Goal: Answer question/provide support

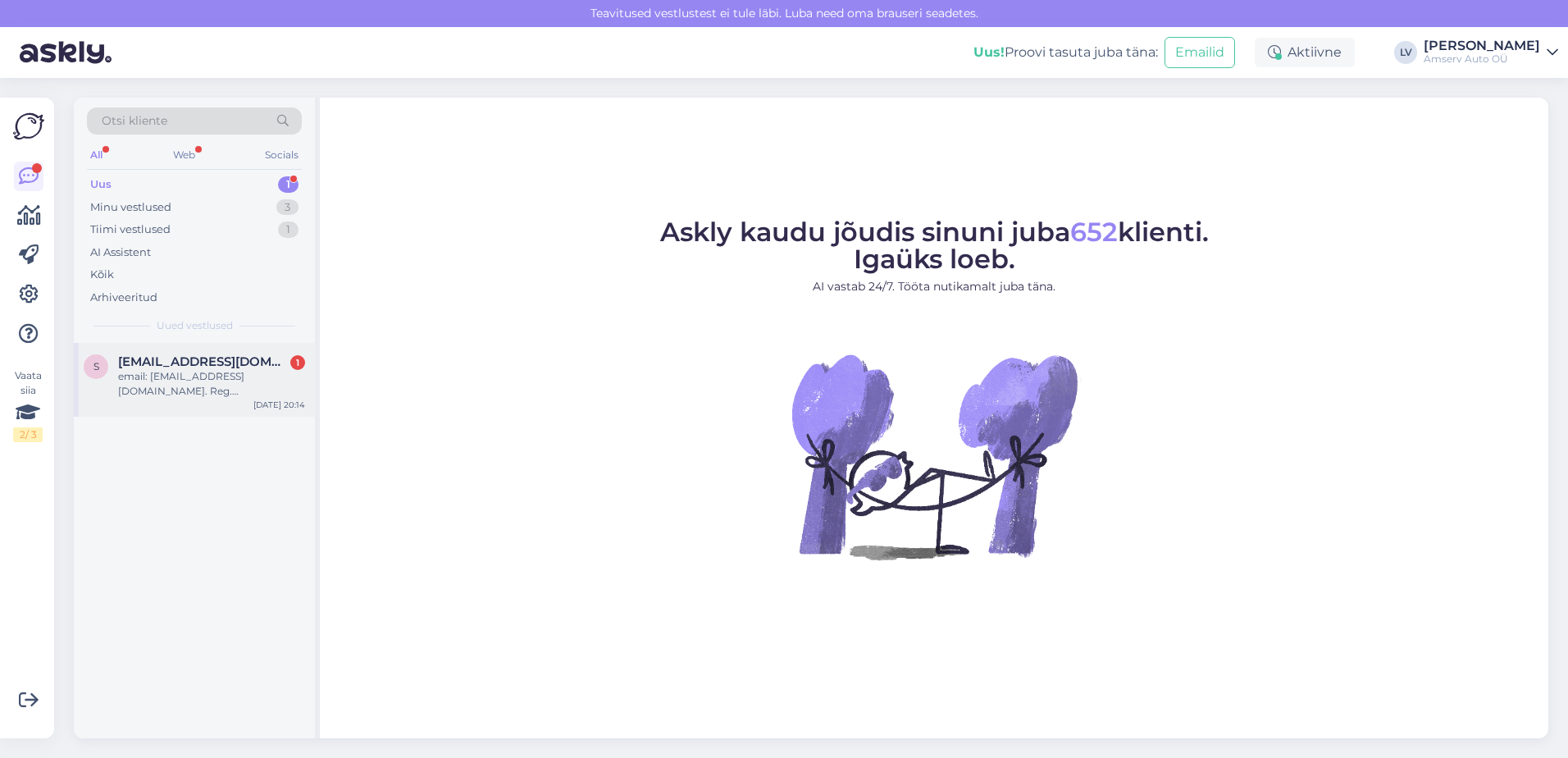
click at [197, 380] on div "email: [EMAIL_ADDRESS][DOMAIN_NAME]. Reg.[PERSON_NAME] 121GKS. Peetri esindus s…" at bounding box center [211, 384] width 187 height 30
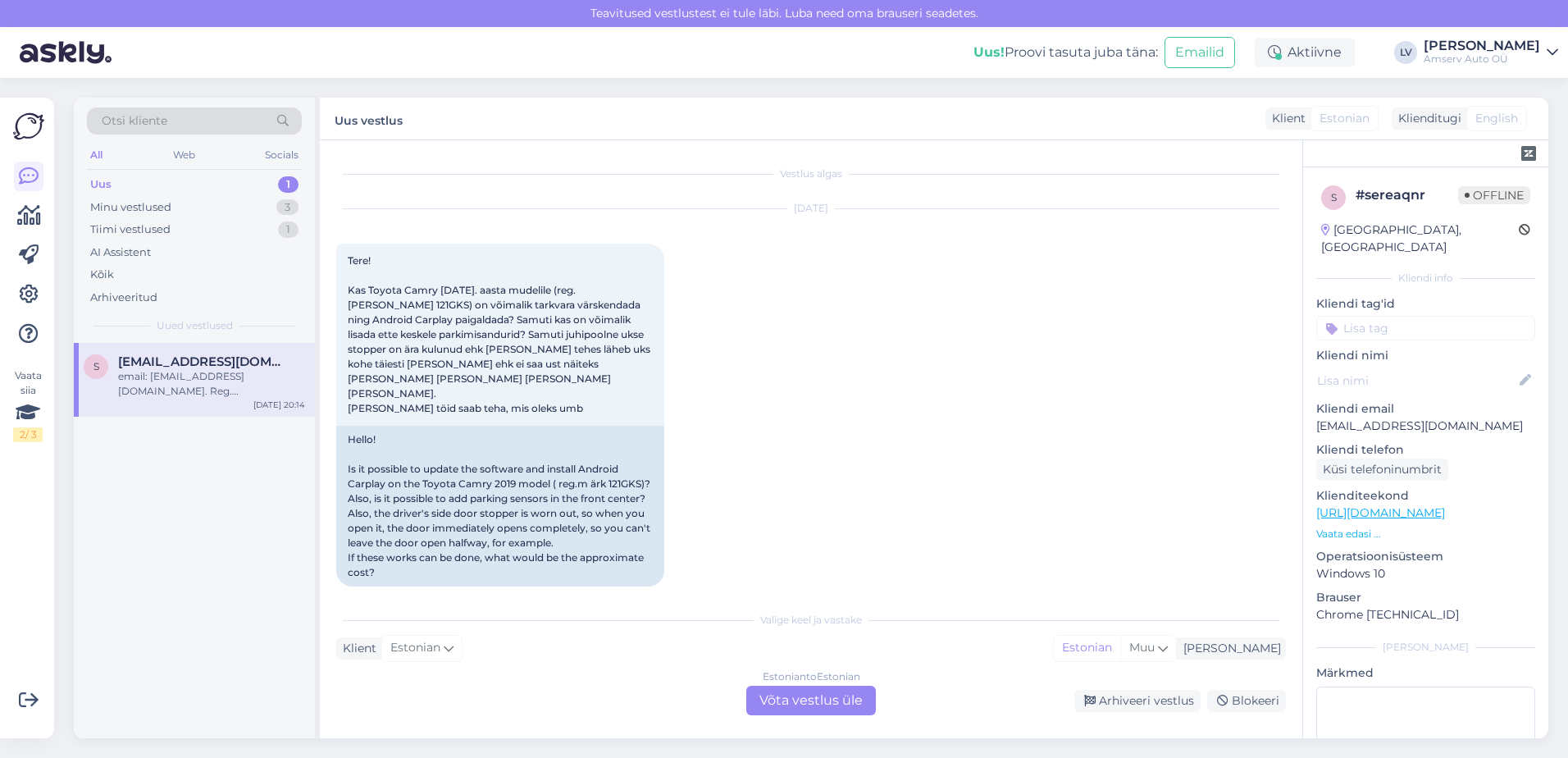
click at [887, 302] on div "[DATE] Tere! Kas Toyota Camry [DATE]. aasta mudelile (reg.[PERSON_NAME] 121GKS)…" at bounding box center [810, 398] width 949 height 413
click at [755, 355] on div "[DATE] Tere! Kas Toyota Camry [DATE]. aasta mudelile (reg.[PERSON_NAME] 121GKS)…" at bounding box center [810, 398] width 949 height 413
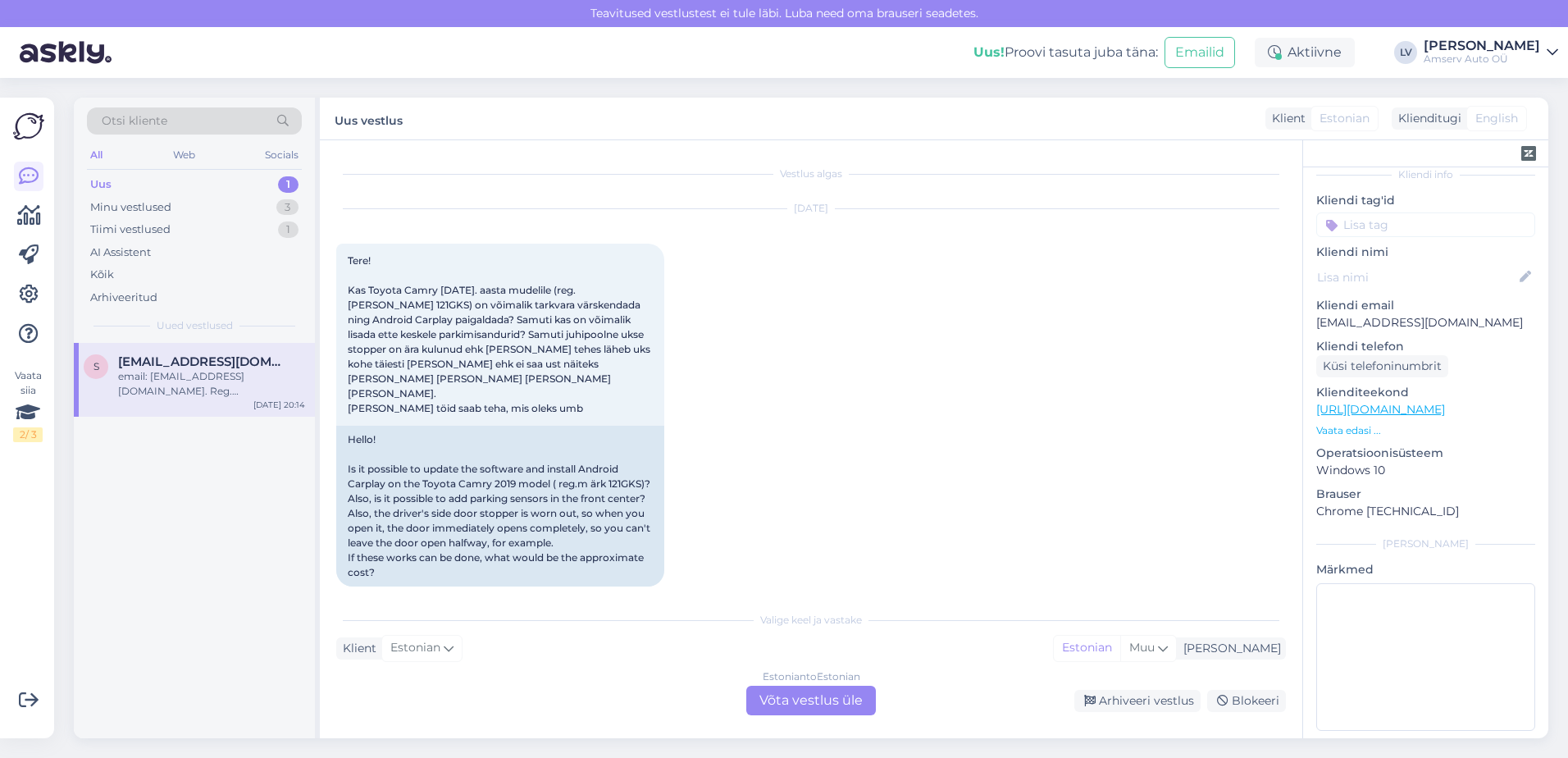
click at [245, 180] on div "Uus 1" at bounding box center [194, 184] width 215 height 23
click at [226, 201] on div "Minu vestlused 3" at bounding box center [194, 208] width 215 height 23
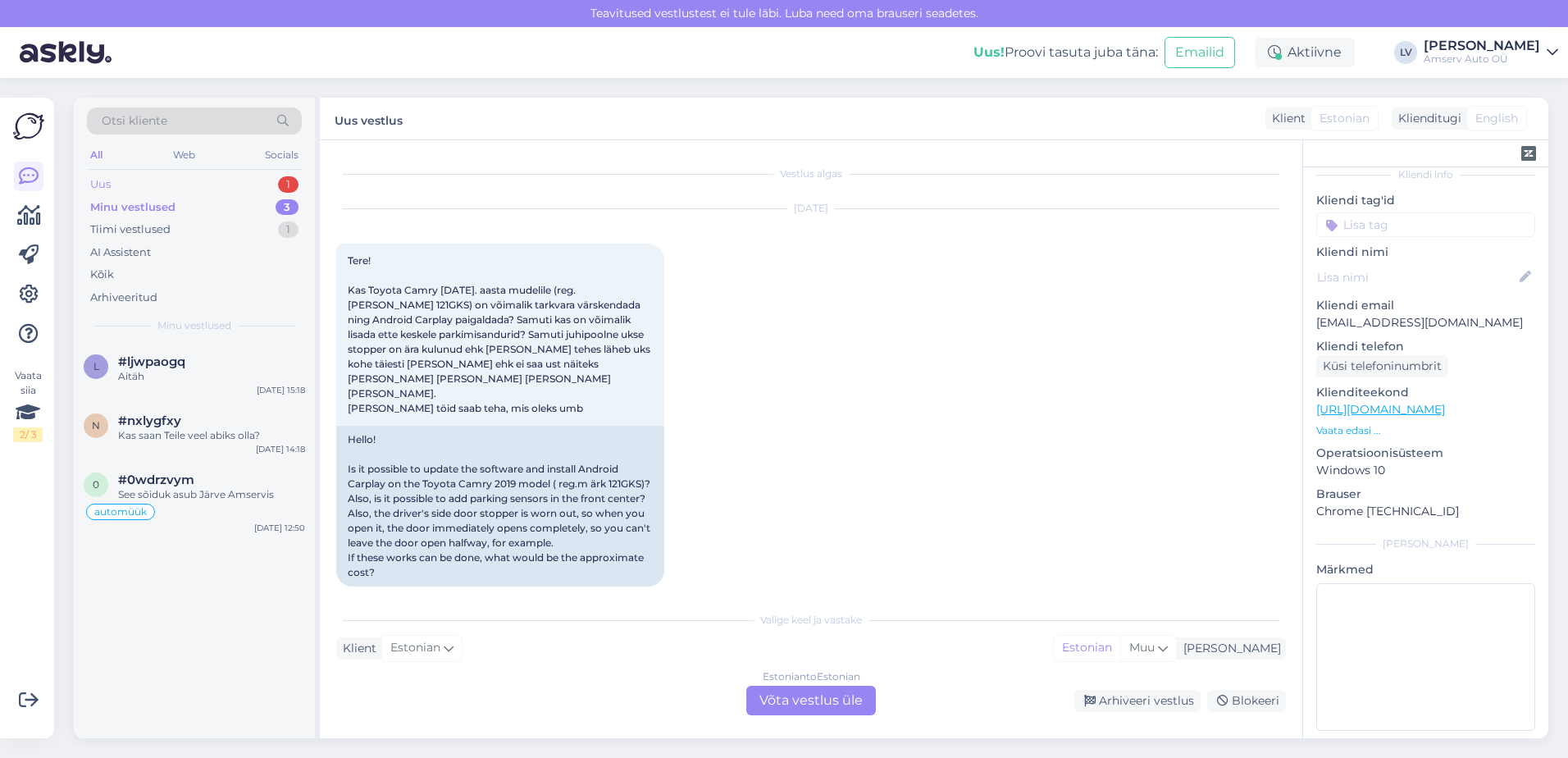
click at [238, 178] on div "Uus 1" at bounding box center [194, 184] width 215 height 23
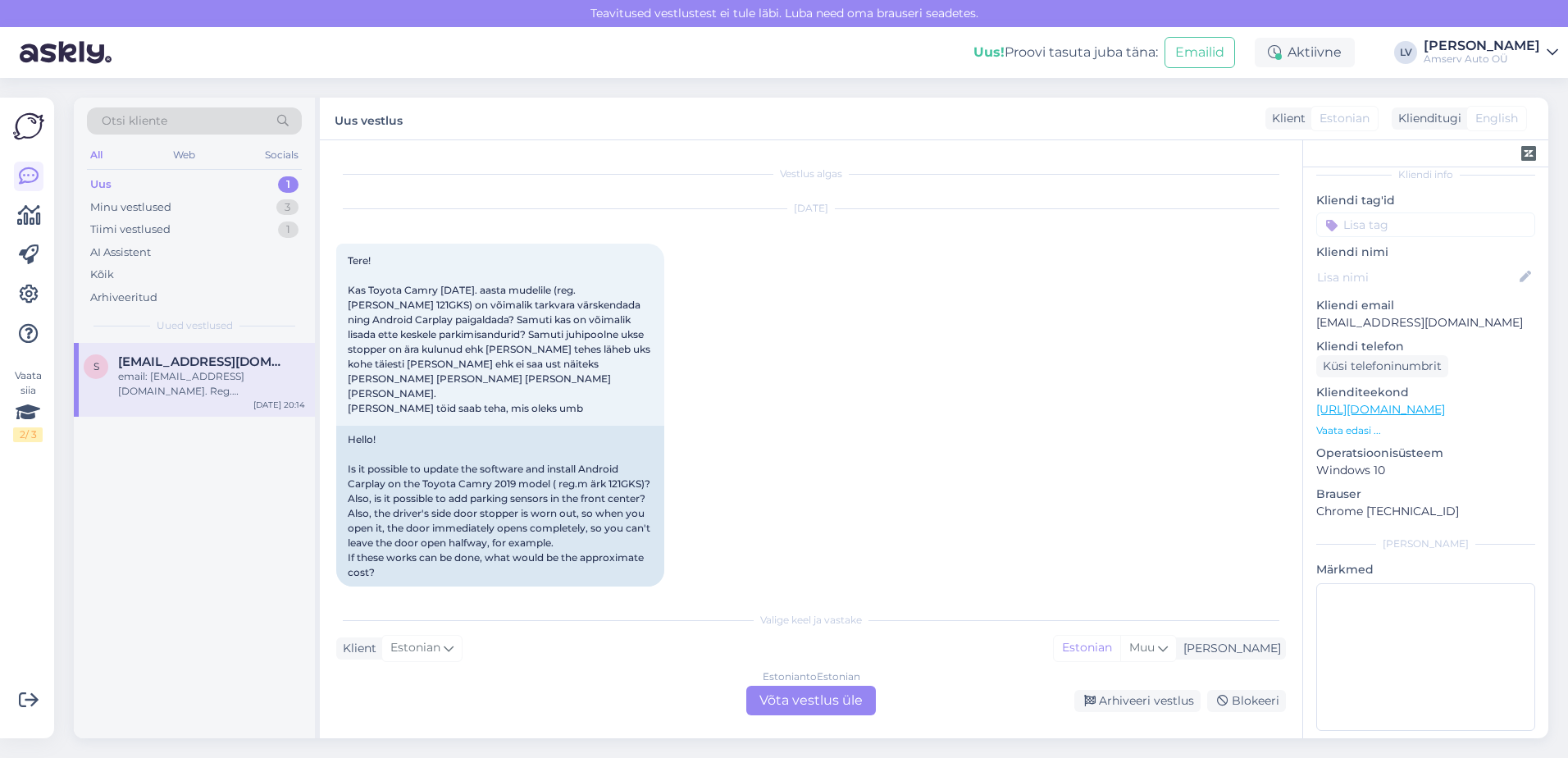
click at [275, 180] on div "Uus 1" at bounding box center [194, 184] width 215 height 23
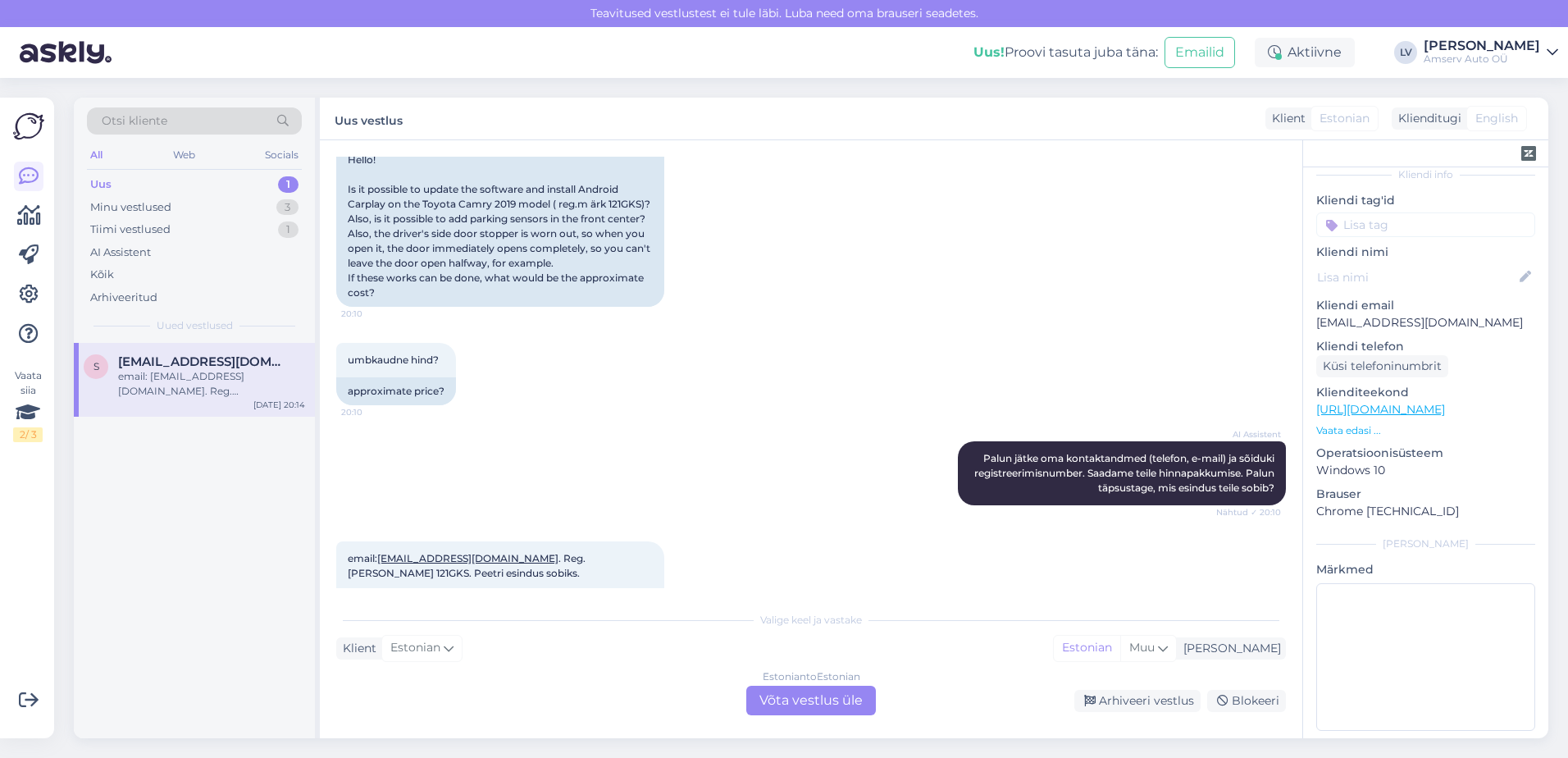
scroll to position [313, 0]
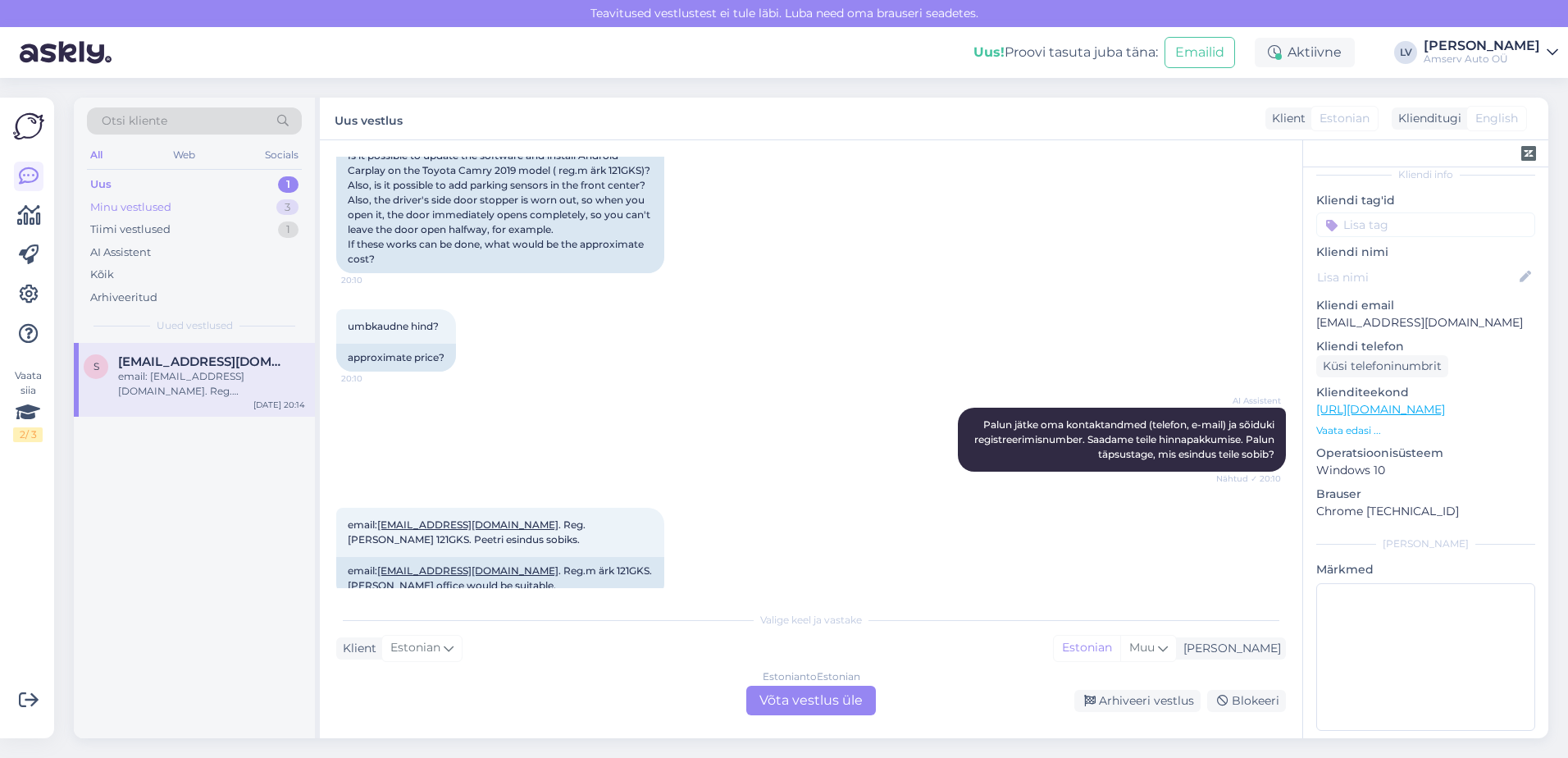
click at [157, 196] on div "Minu vestlused 3" at bounding box center [194, 208] width 215 height 23
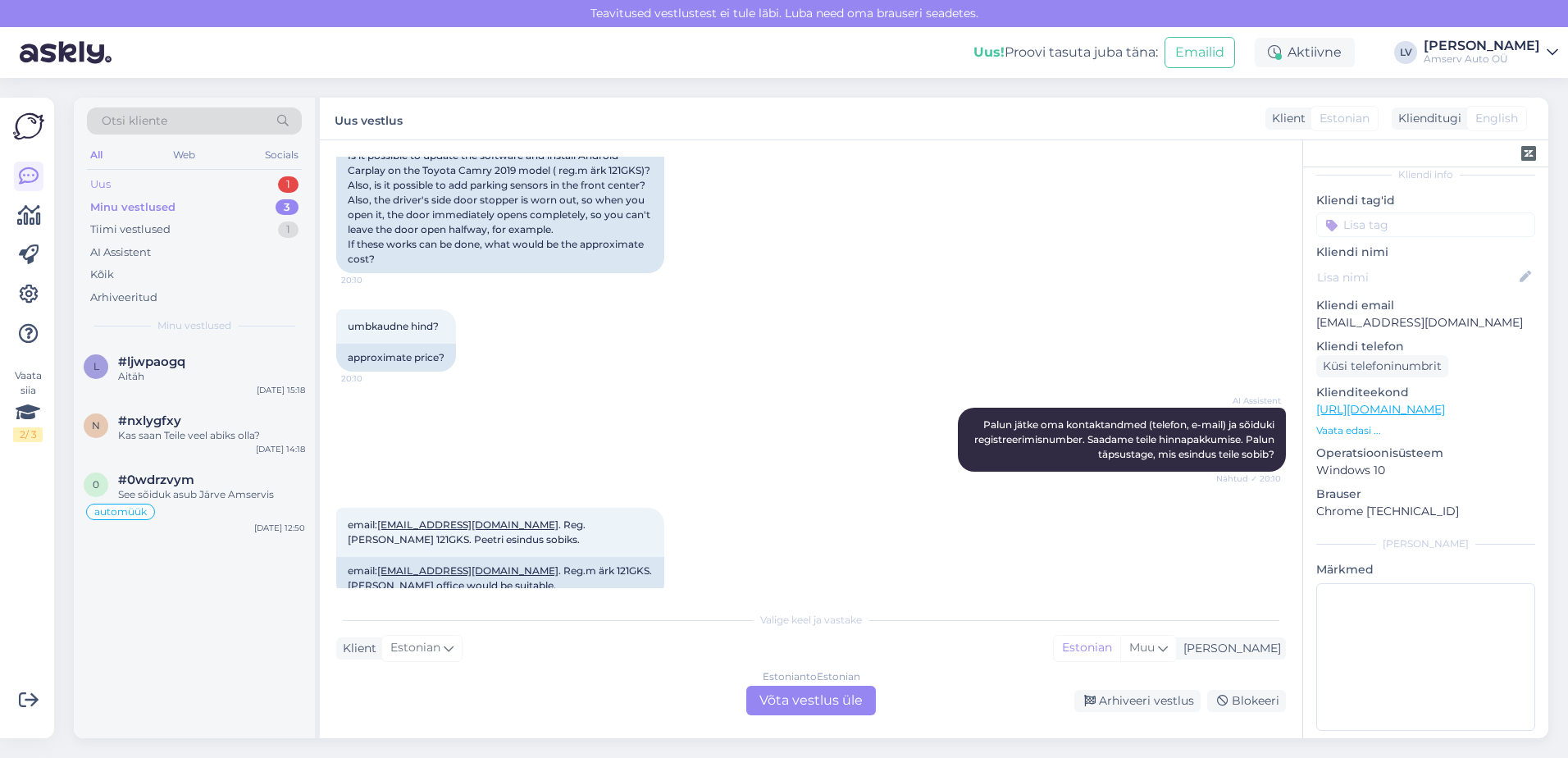
click at [172, 187] on div "Uus 1" at bounding box center [194, 184] width 215 height 23
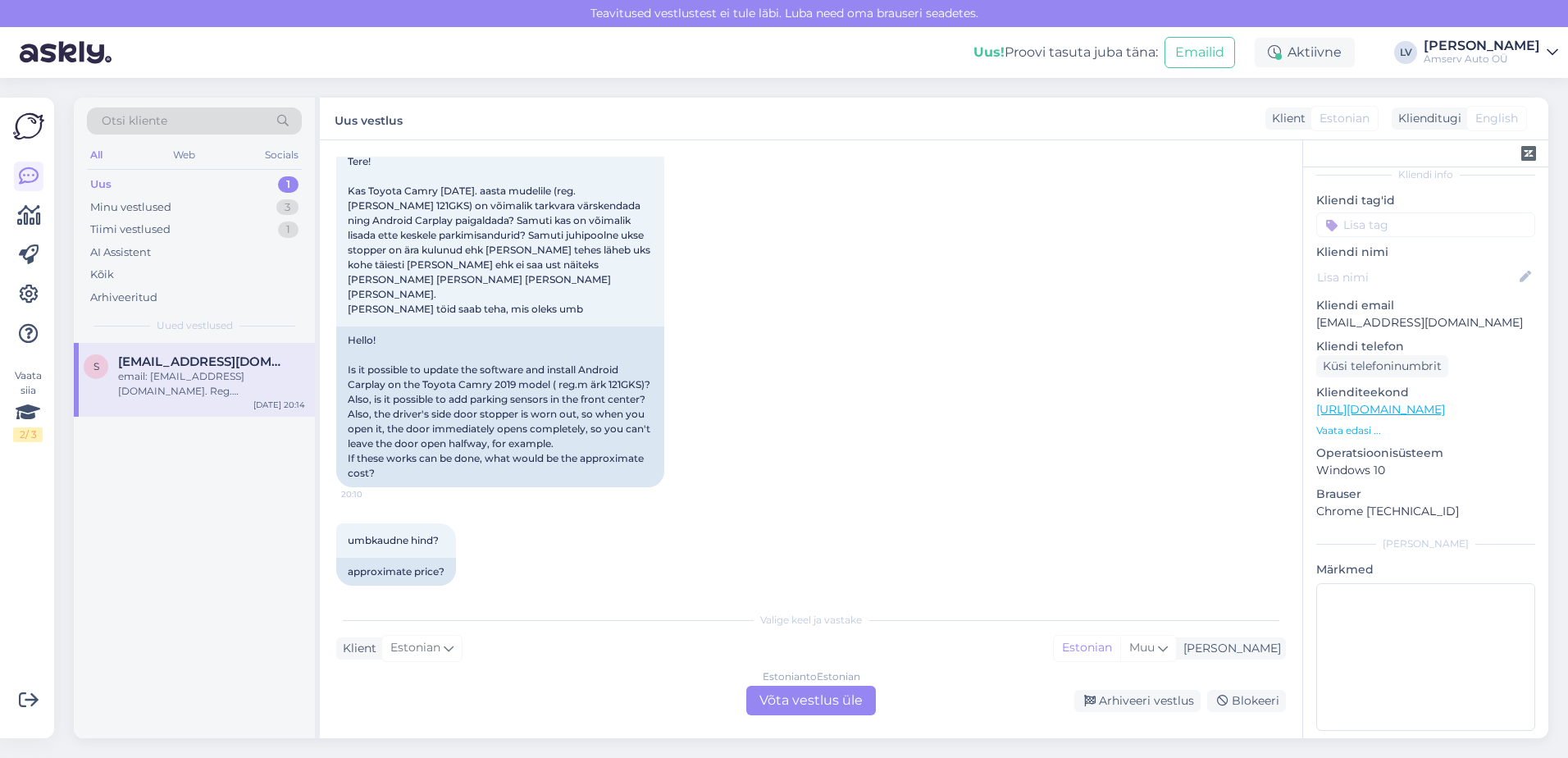
scroll to position [0, 0]
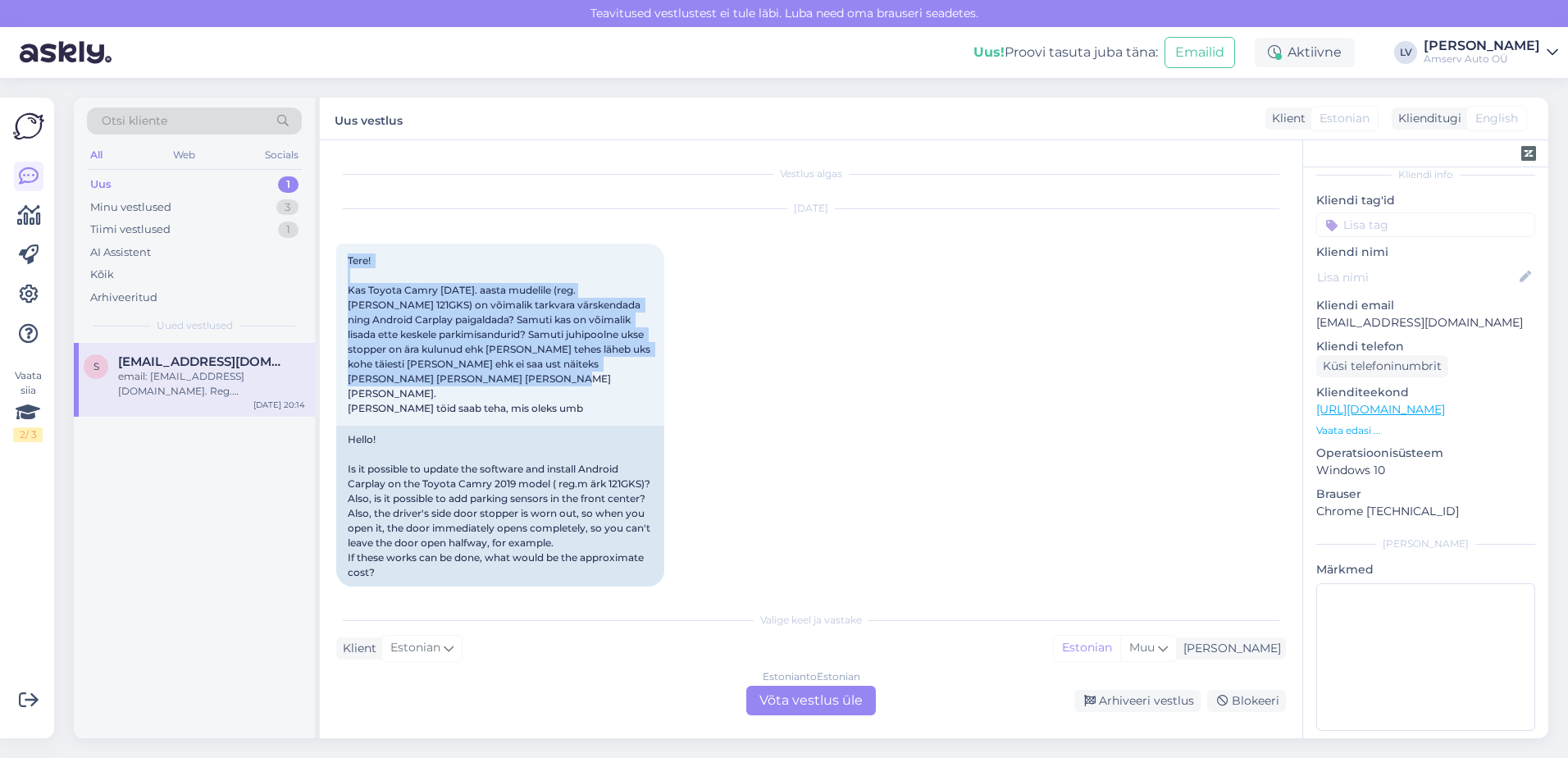
drag, startPoint x: 550, startPoint y: 392, endPoint x: 335, endPoint y: 261, distance: 251.8
click at [335, 261] on div "Vestlus algas [DATE] Tere! Kas Toyota Camry [DATE]. aasta mudelile (reg.[PERSON…" at bounding box center [811, 439] width 982 height 598
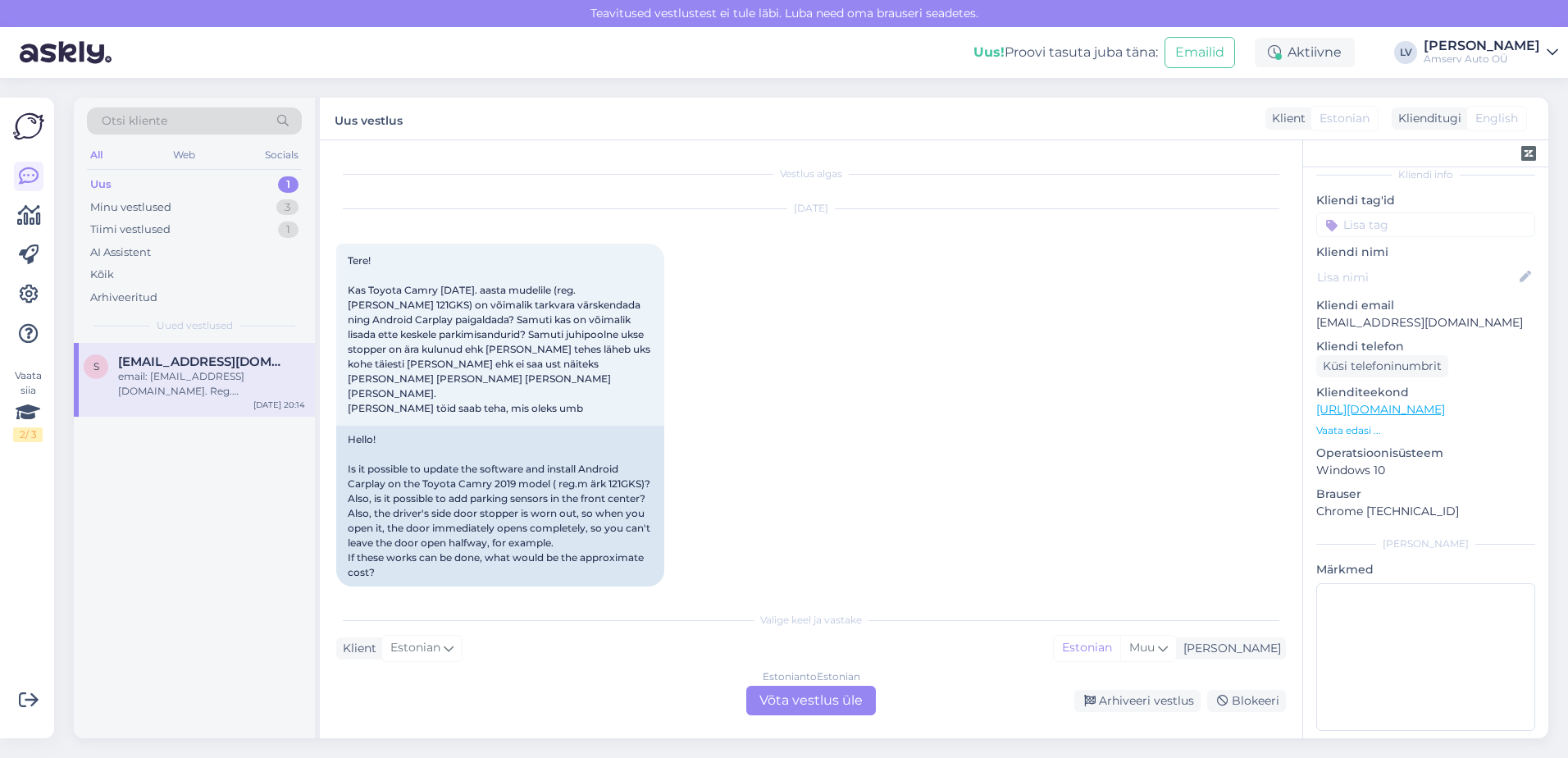
drag, startPoint x: 905, startPoint y: 292, endPoint x: 865, endPoint y: 292, distance: 40.0
click at [903, 292] on div "[DATE] Tere! Kas Toyota Camry [DATE]. aasta mudelile (reg.[PERSON_NAME] 121GKS)…" at bounding box center [810, 398] width 949 height 413
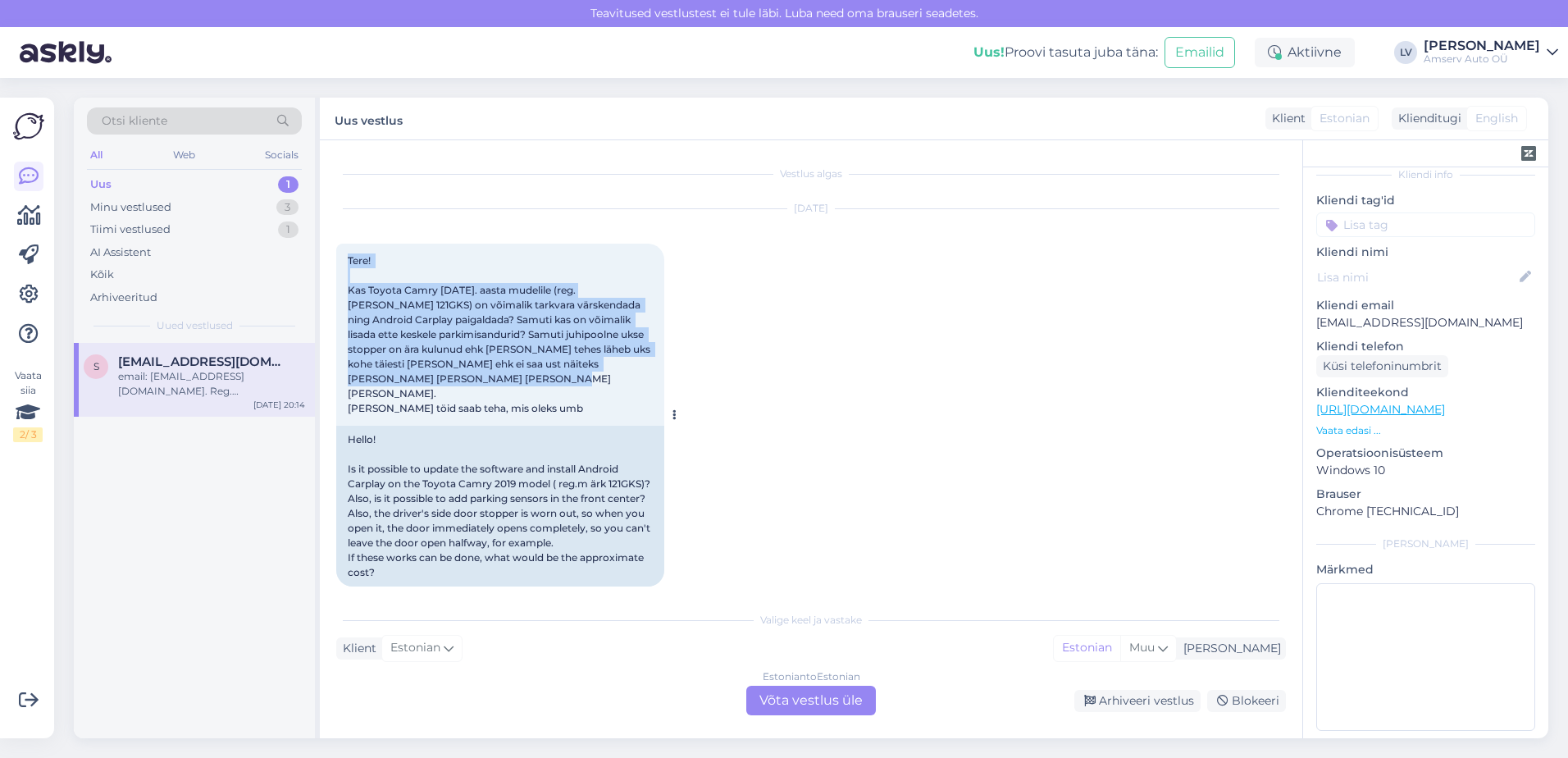
drag, startPoint x: 552, startPoint y: 386, endPoint x: 343, endPoint y: 264, distance: 242.0
click at [343, 264] on div "Tere! Kas Toyota Camry [DATE]. aasta mudelile (reg.[PERSON_NAME] 121GKS) on või…" at bounding box center [500, 335] width 328 height 182
drag, startPoint x: 343, startPoint y: 264, endPoint x: 355, endPoint y: 324, distance: 61.2
copy span "Tere! Kas Toyota Camry [DATE]. aasta mudelile (reg.[PERSON_NAME] 121GKS) on või…"
drag, startPoint x: 592, startPoint y: 382, endPoint x: 623, endPoint y: 381, distance: 31.0
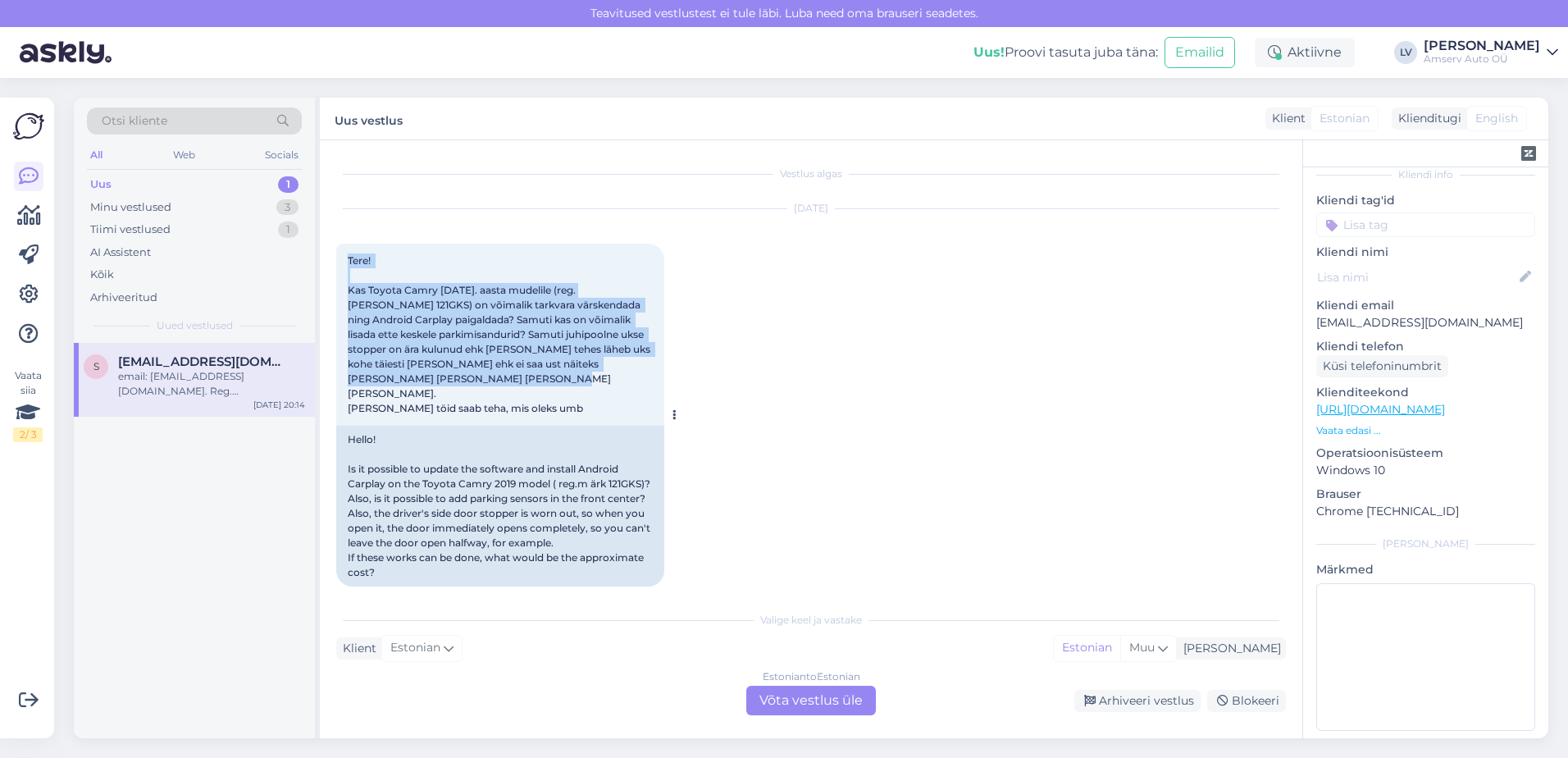
click at [593, 384] on div "Tere! Kas Toyota Camry [DATE]. aasta mudelile (reg.[PERSON_NAME] 121GKS) on või…" at bounding box center [500, 335] width 328 height 182
click at [722, 359] on div "[DATE] Tere! Kas Toyota Camry [DATE]. aasta mudelile (reg.[PERSON_NAME] 121GKS)…" at bounding box center [810, 398] width 949 height 413
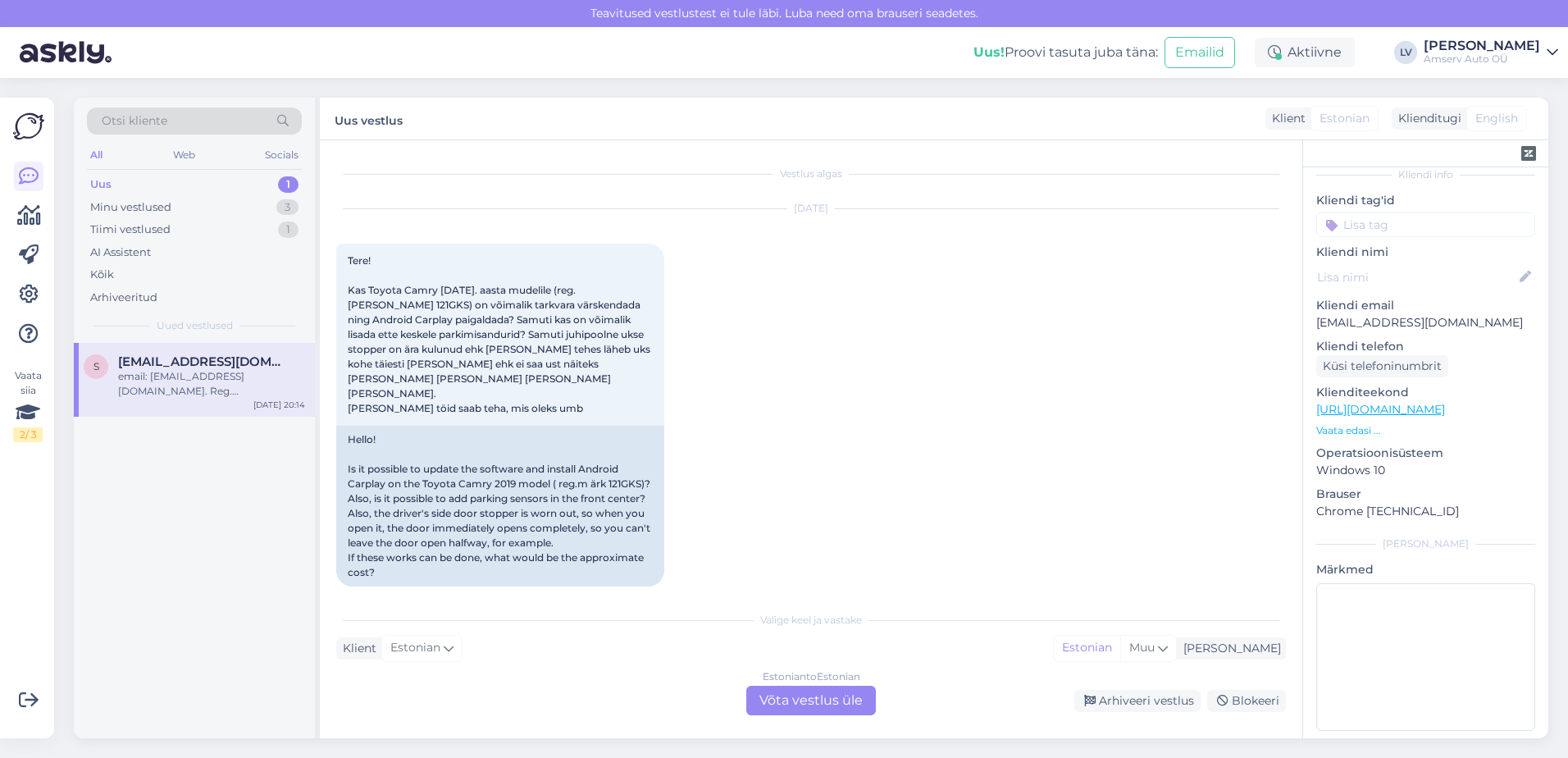
click at [837, 342] on div "[DATE] Tere! Kas Toyota Camry [DATE]. aasta mudelile (reg.[PERSON_NAME] 121GKS)…" at bounding box center [810, 398] width 949 height 413
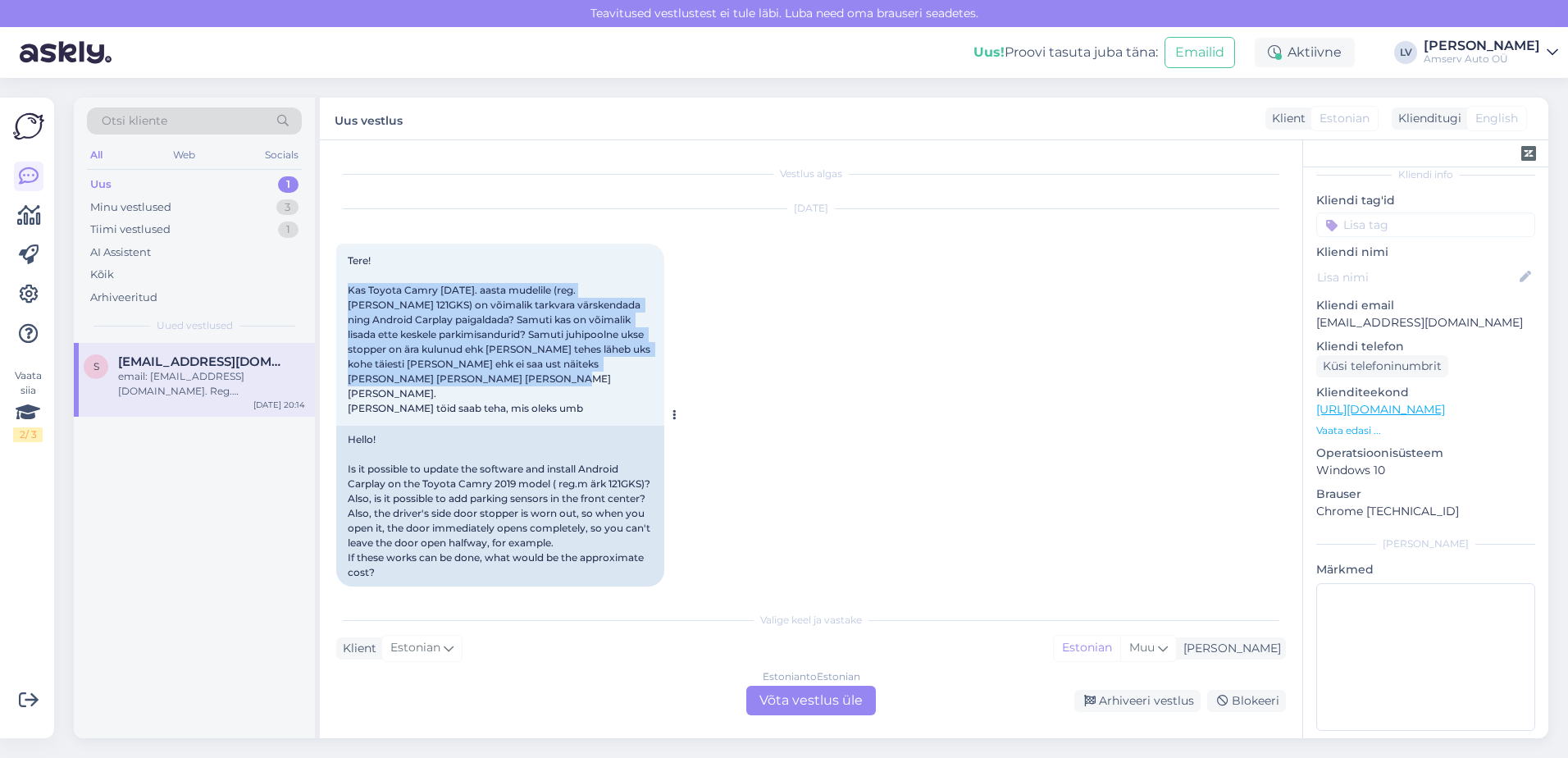
drag, startPoint x: 412, startPoint y: 392, endPoint x: 347, endPoint y: 287, distance: 123.5
click at [347, 287] on div "Tere! Kas Toyota Camry [DATE]. aasta mudelile (reg.[PERSON_NAME] 121GKS) on või…" at bounding box center [500, 335] width 328 height 182
drag, startPoint x: 347, startPoint y: 287, endPoint x: 388, endPoint y: 295, distance: 41.8
copy span "Kas Toyota Camry [DATE]. aasta mudelile (reg.[PERSON_NAME] 121GKS) on võimalik …"
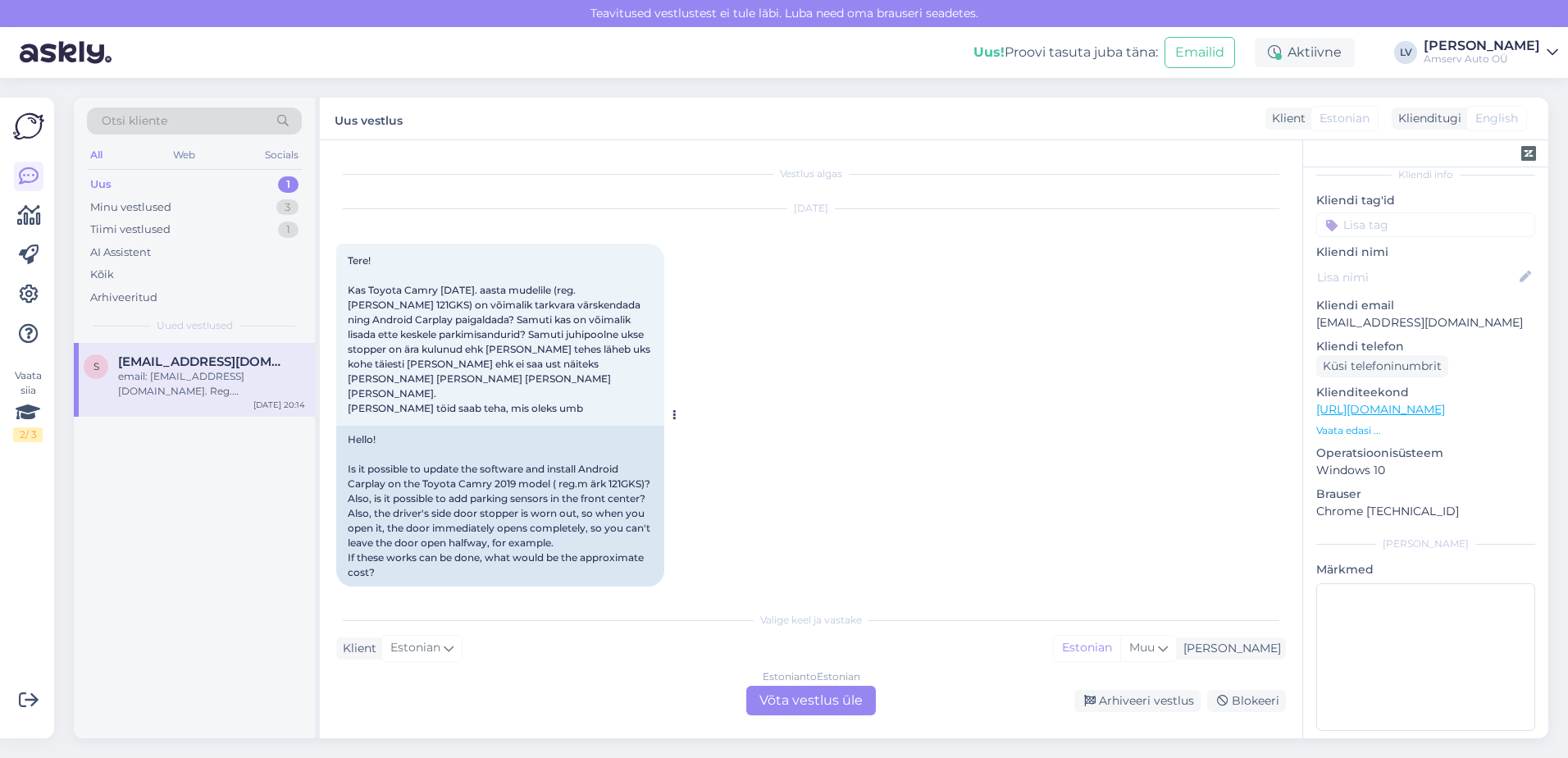
click at [592, 426] on div "Hello! Is it possible to update the software and install Android Carplay on the…" at bounding box center [500, 506] width 328 height 161
drag, startPoint x: 625, startPoint y: 291, endPoint x: 593, endPoint y: 285, distance: 32.6
click at [593, 285] on span "Tere! Kas Toyota Camry [DATE]. aasta mudelile (reg.[PERSON_NAME] 121GKS) on või…" at bounding box center [501, 334] width 305 height 160
drag, startPoint x: 593, startPoint y: 285, endPoint x: 601, endPoint y: 289, distance: 8.9
copy span "121GKS"
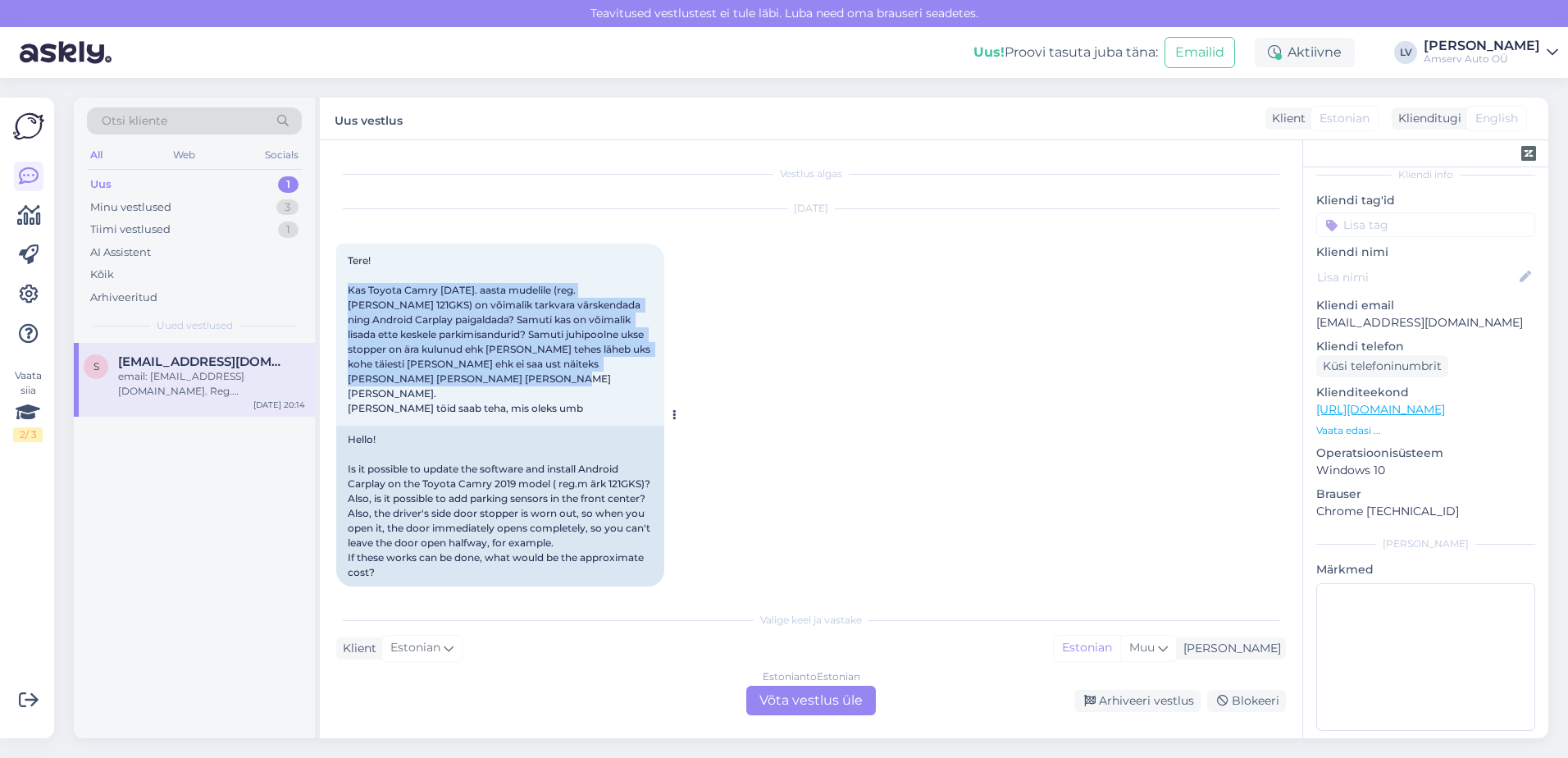
drag, startPoint x: 345, startPoint y: 288, endPoint x: 581, endPoint y: 373, distance: 250.8
click at [581, 373] on div "Tere! Kas Toyota Camry [DATE]. aasta mudelile (reg.[PERSON_NAME] 121GKS) on või…" at bounding box center [500, 335] width 328 height 182
copy span "Kas Toyota Camry [DATE]. aasta mudelile (reg.[PERSON_NAME] 121GKS) on võimalik …"
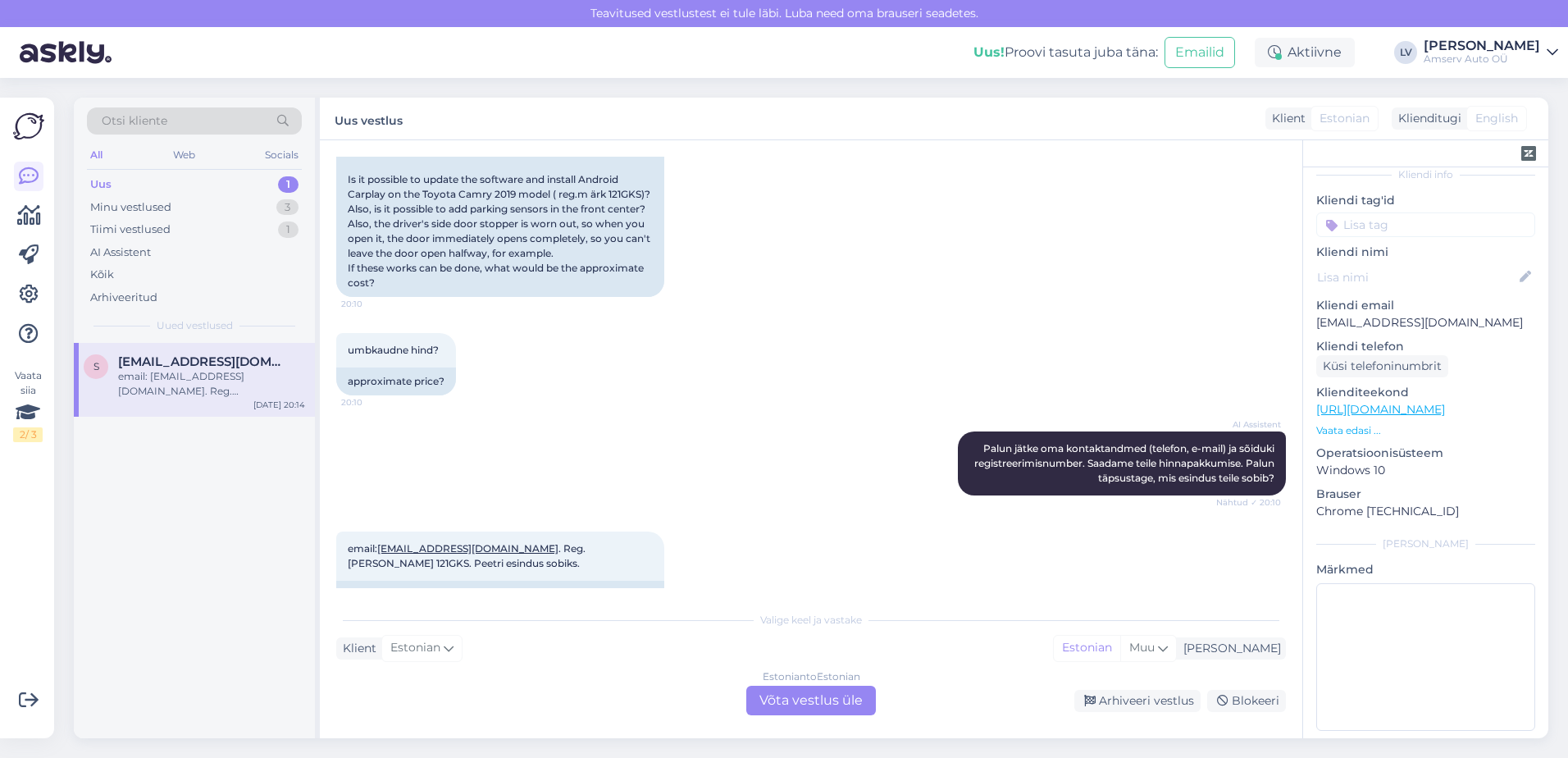
scroll to position [313, 0]
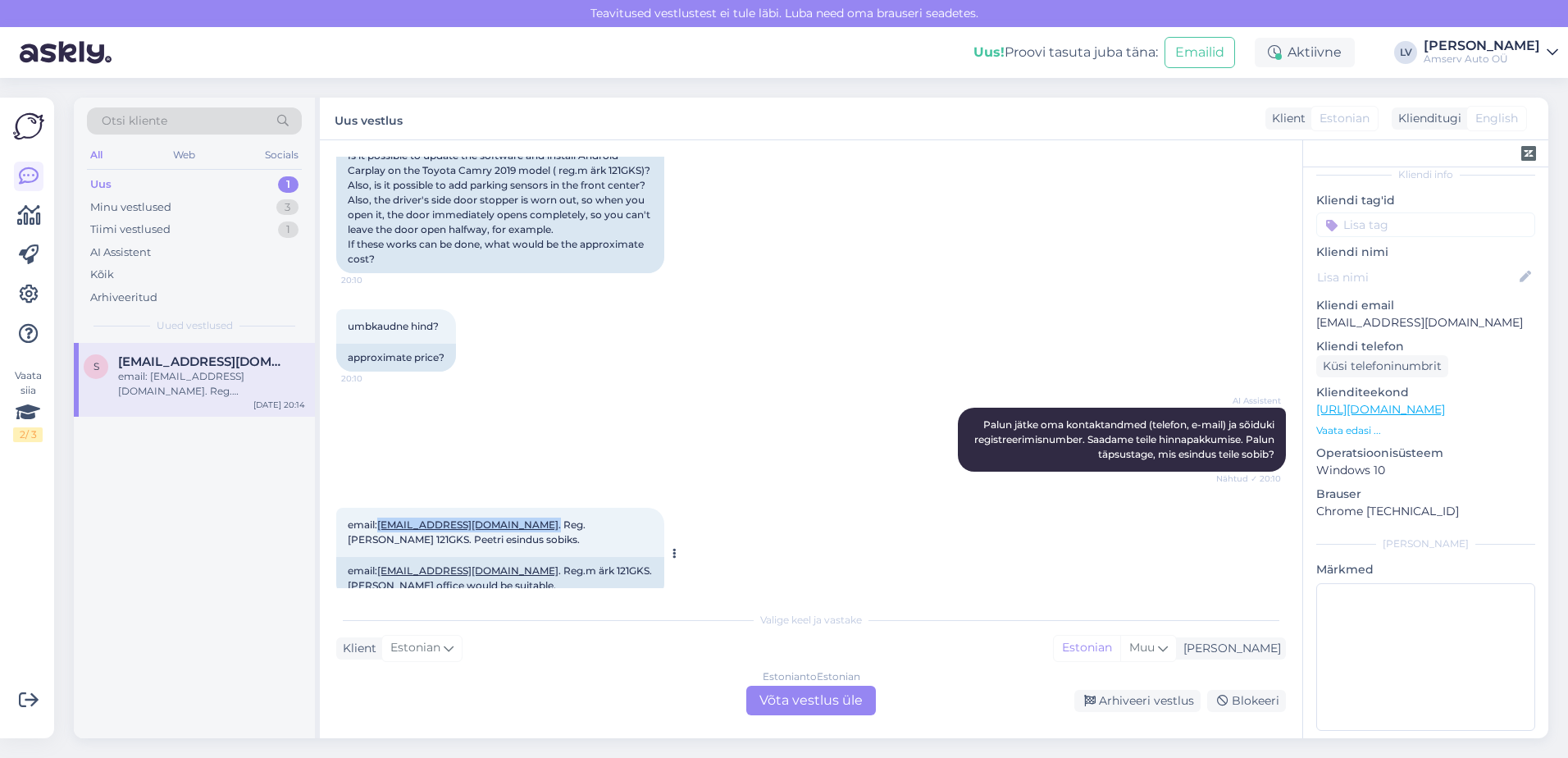
drag, startPoint x: 512, startPoint y: 494, endPoint x: 380, endPoint y: 494, distance: 132.0
click at [380, 518] on span "email: [EMAIL_ADDRESS][DOMAIN_NAME] . Reg.[PERSON_NAME] 121GKS. Peetri esindus …" at bounding box center [467, 531] width 238 height 27
drag, startPoint x: 380, startPoint y: 494, endPoint x: 388, endPoint y: 495, distance: 8.1
copy span "[EMAIL_ADDRESS][DOMAIN_NAME] ."
click at [951, 616] on div "Valige keel ja vastake" at bounding box center [810, 620] width 949 height 15
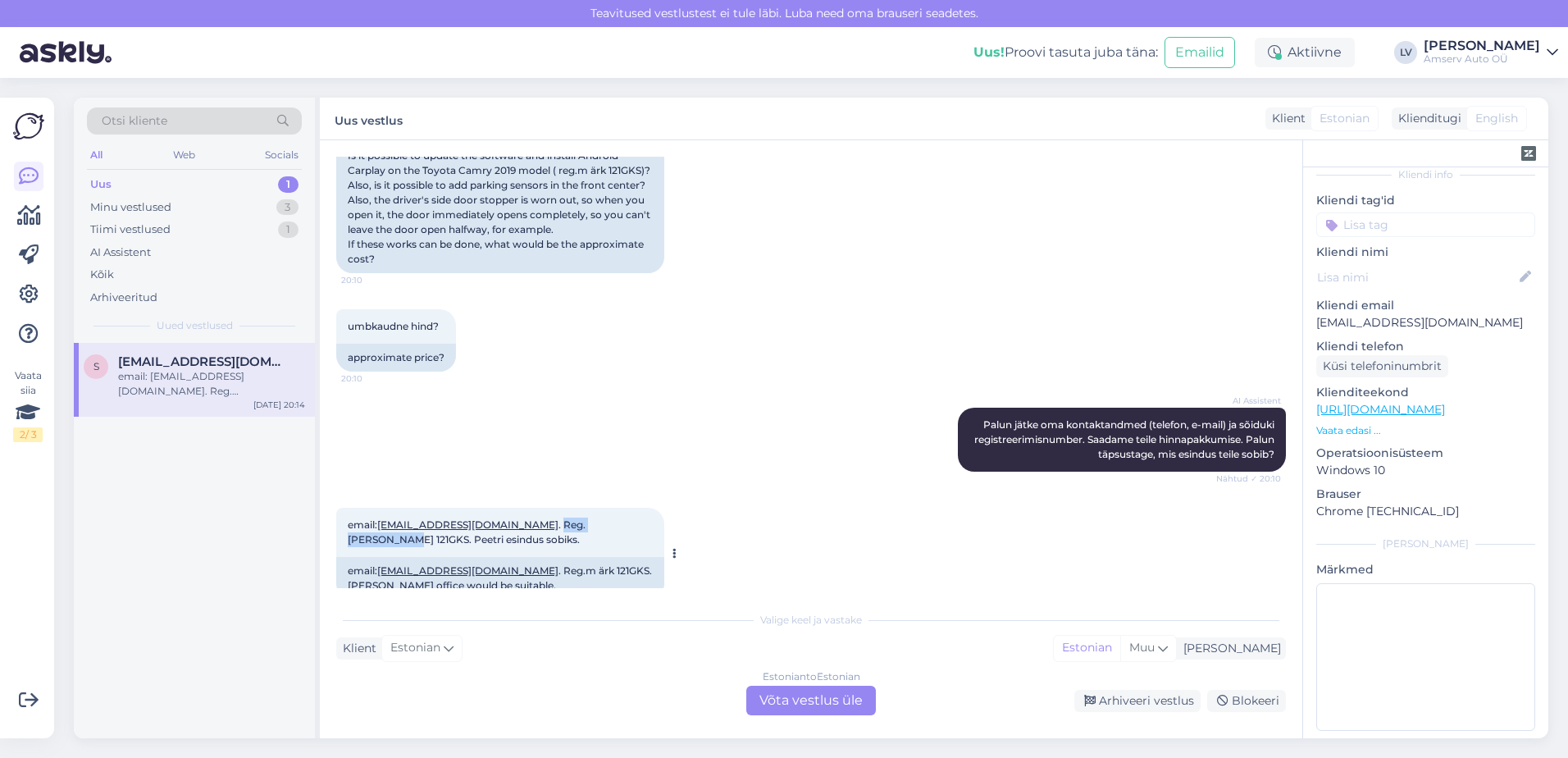
drag, startPoint x: 569, startPoint y: 492, endPoint x: 514, endPoint y: 489, distance: 55.1
click at [514, 518] on span "email: [EMAIL_ADDRESS][DOMAIN_NAME] . Reg.[PERSON_NAME] 121GKS. Peetri esindus …" at bounding box center [467, 531] width 238 height 27
drag, startPoint x: 514, startPoint y: 489, endPoint x: 523, endPoint y: 493, distance: 9.8
copy span "Reg.[PERSON_NAME] 121GKS"
click at [1374, 213] on input at bounding box center [1426, 225] width 219 height 24
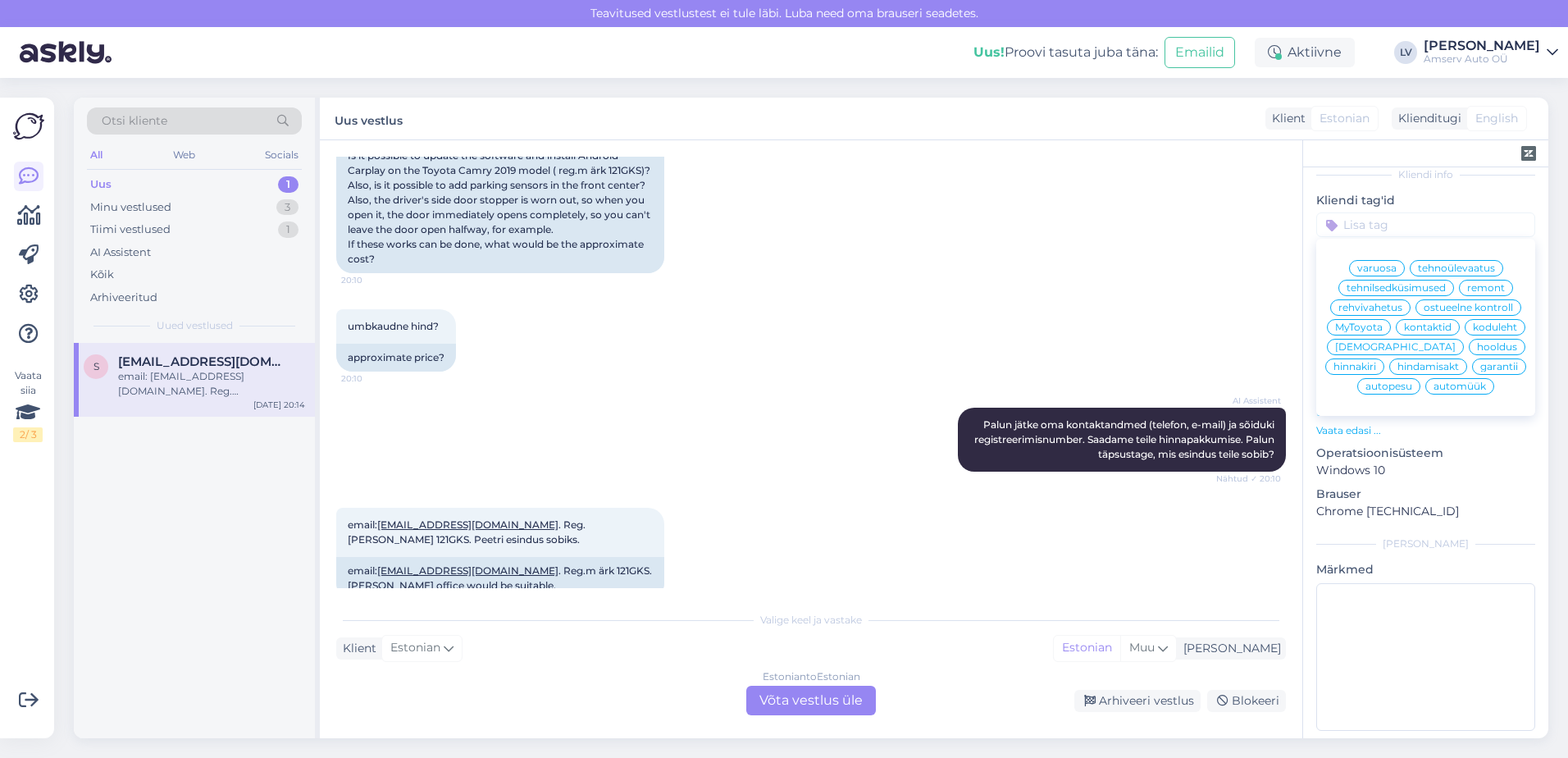
drag, startPoint x: 1474, startPoint y: 271, endPoint x: 1427, endPoint y: 216, distance: 72.3
click at [1475, 283] on span "remont" at bounding box center [1486, 287] width 37 height 10
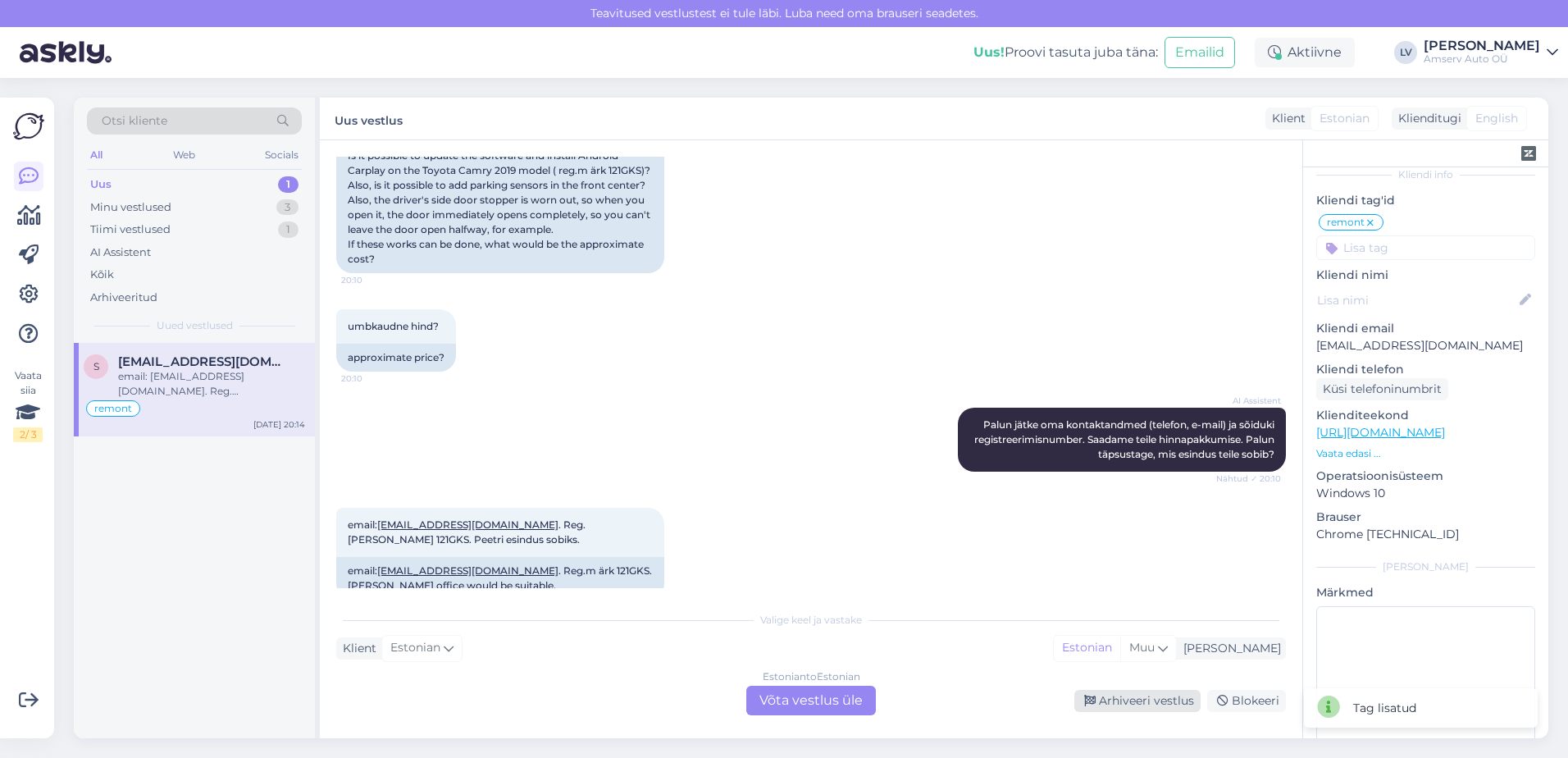
click at [1151, 698] on div "Arhiveeri vestlus" at bounding box center [1138, 702] width 127 height 23
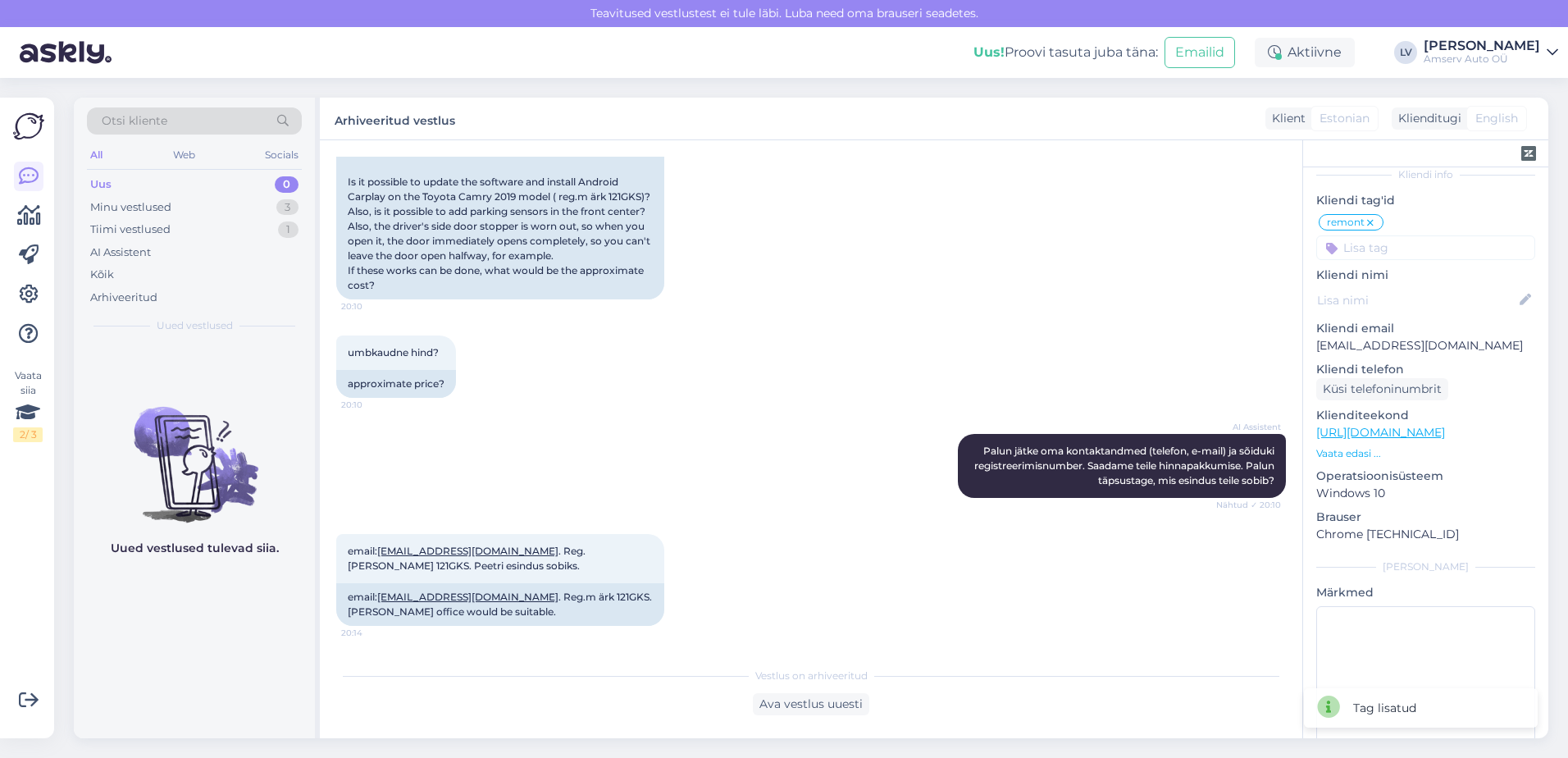
scroll to position [258, 0]
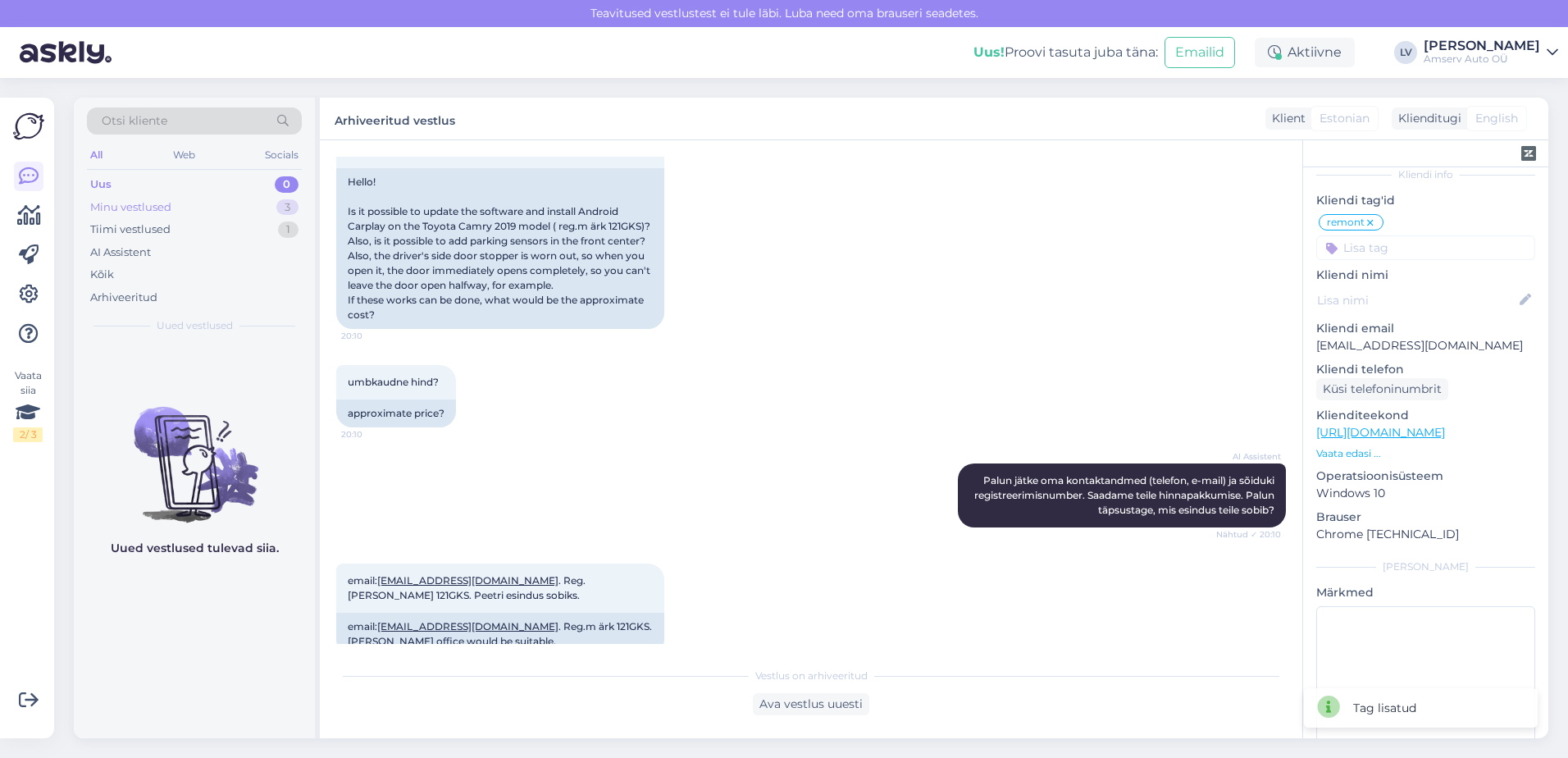
drag, startPoint x: 213, startPoint y: 204, endPoint x: 232, endPoint y: 208, distance: 19.4
click at [214, 204] on div "Minu vestlused 3" at bounding box center [194, 208] width 215 height 23
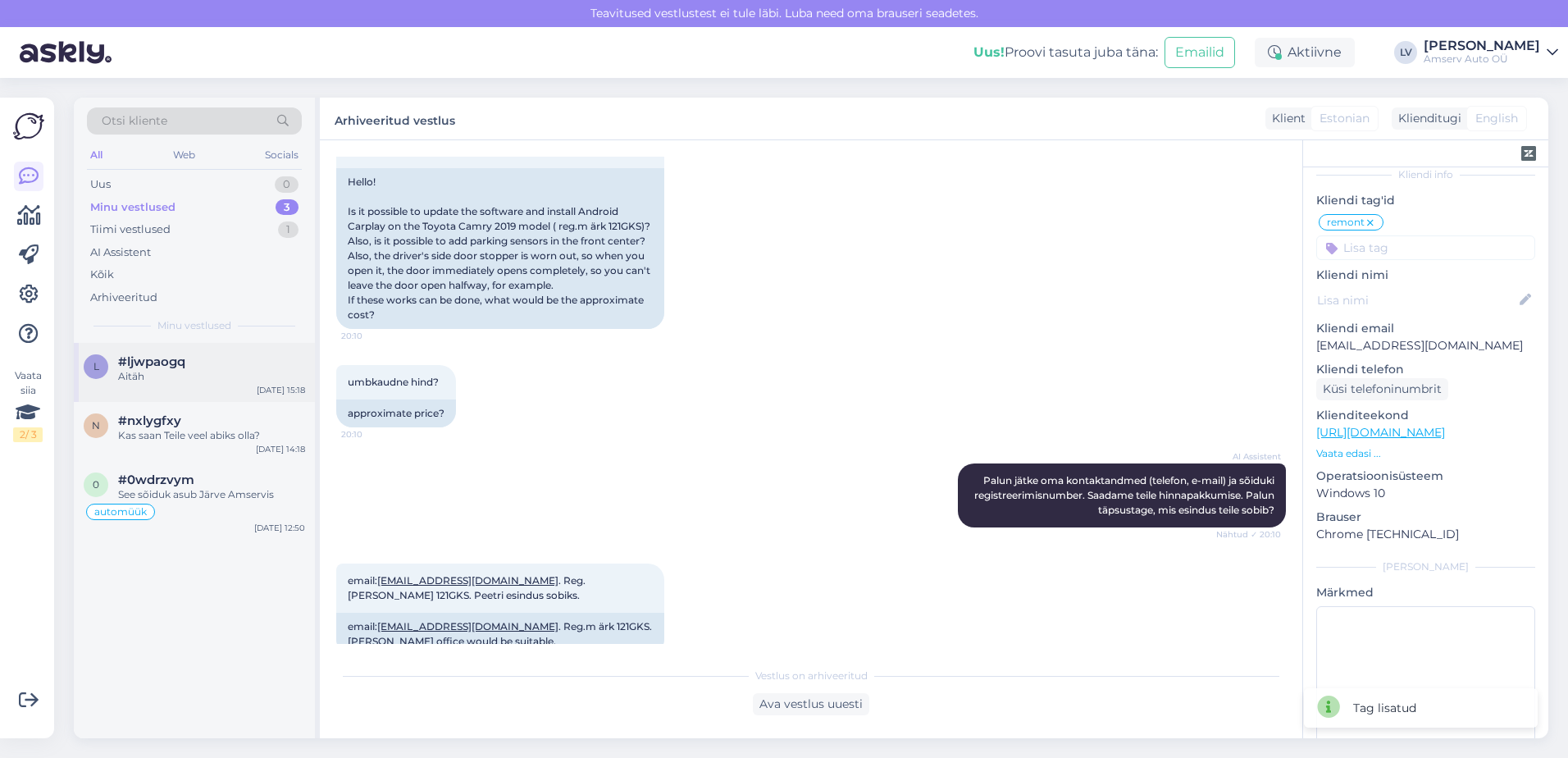
drag, startPoint x: 251, startPoint y: 366, endPoint x: 305, endPoint y: 369, distance: 54.1
click at [254, 367] on div "#ljwpaogq" at bounding box center [211, 361] width 187 height 15
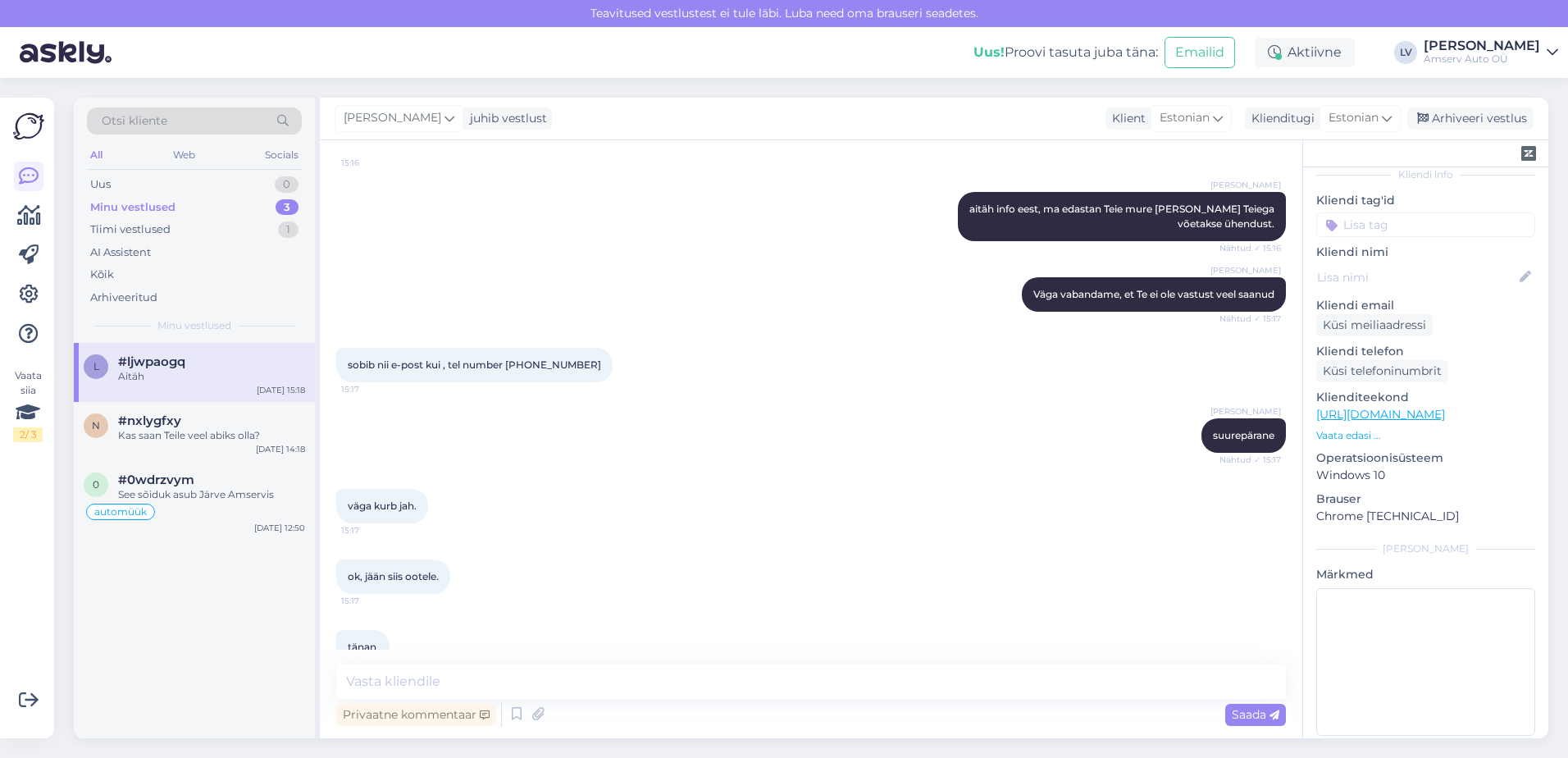
scroll to position [2536, 0]
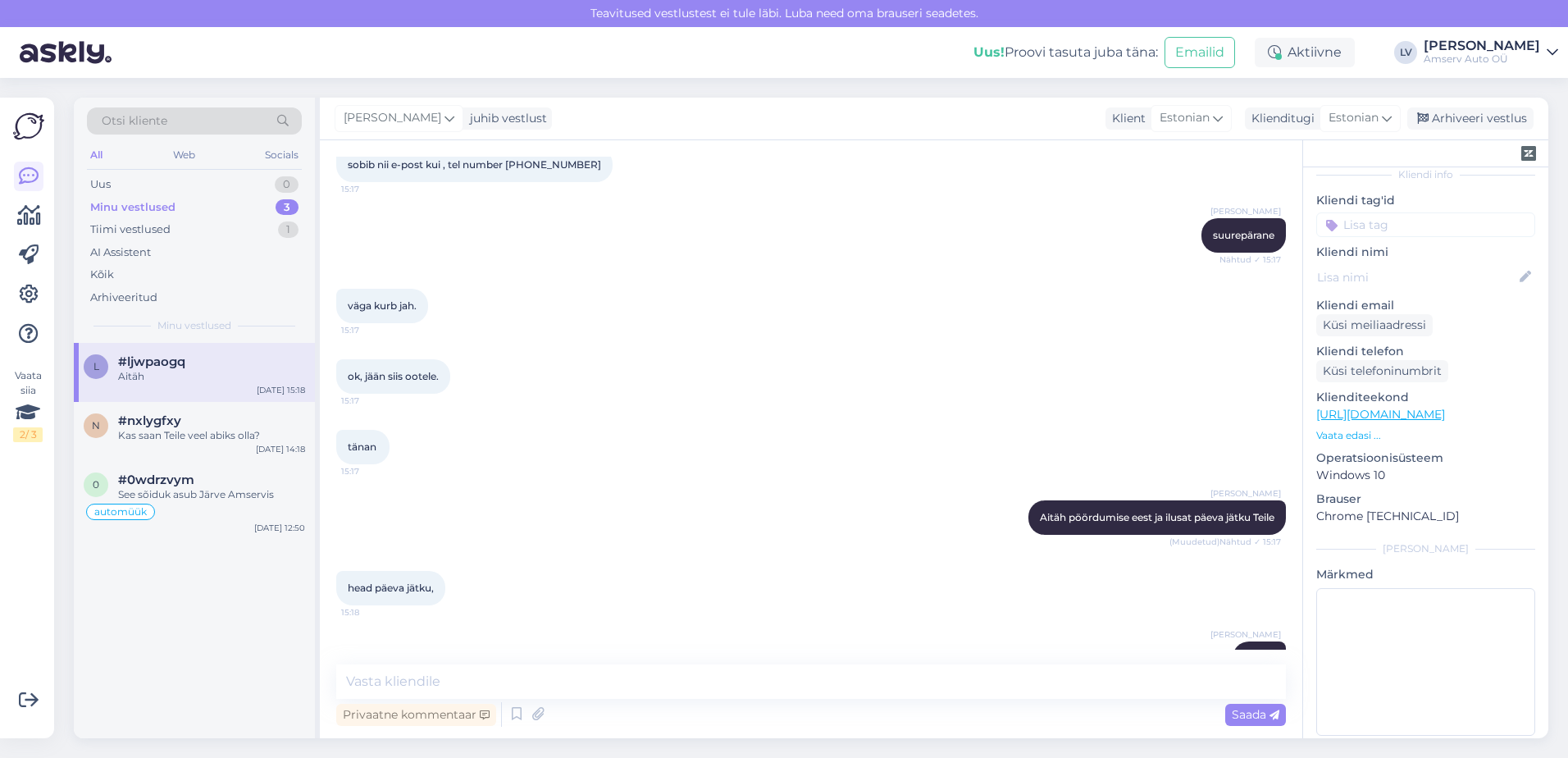
click at [1397, 213] on input at bounding box center [1426, 225] width 219 height 24
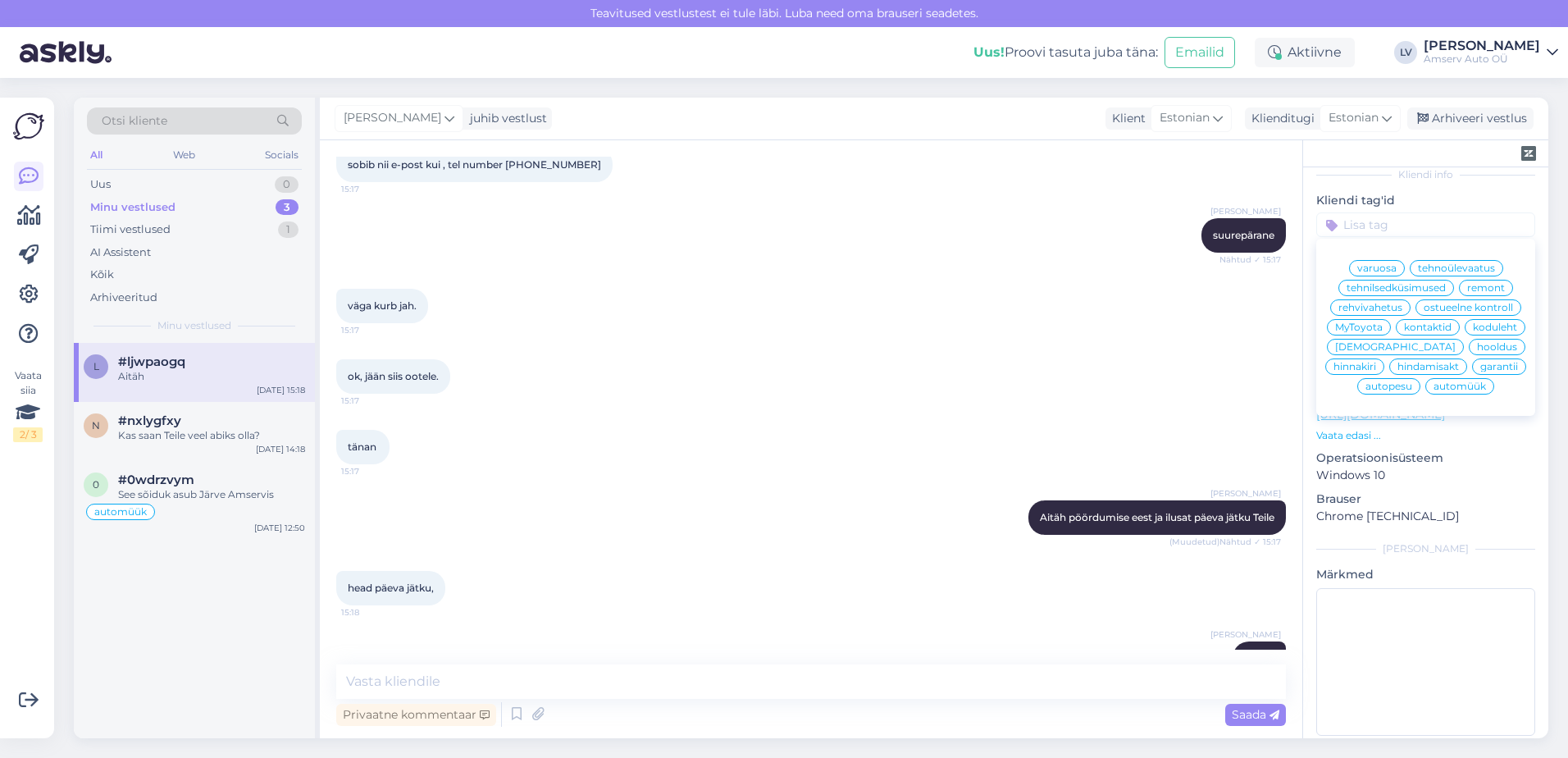
click at [1467, 283] on span "remont" at bounding box center [1486, 287] width 37 height 10
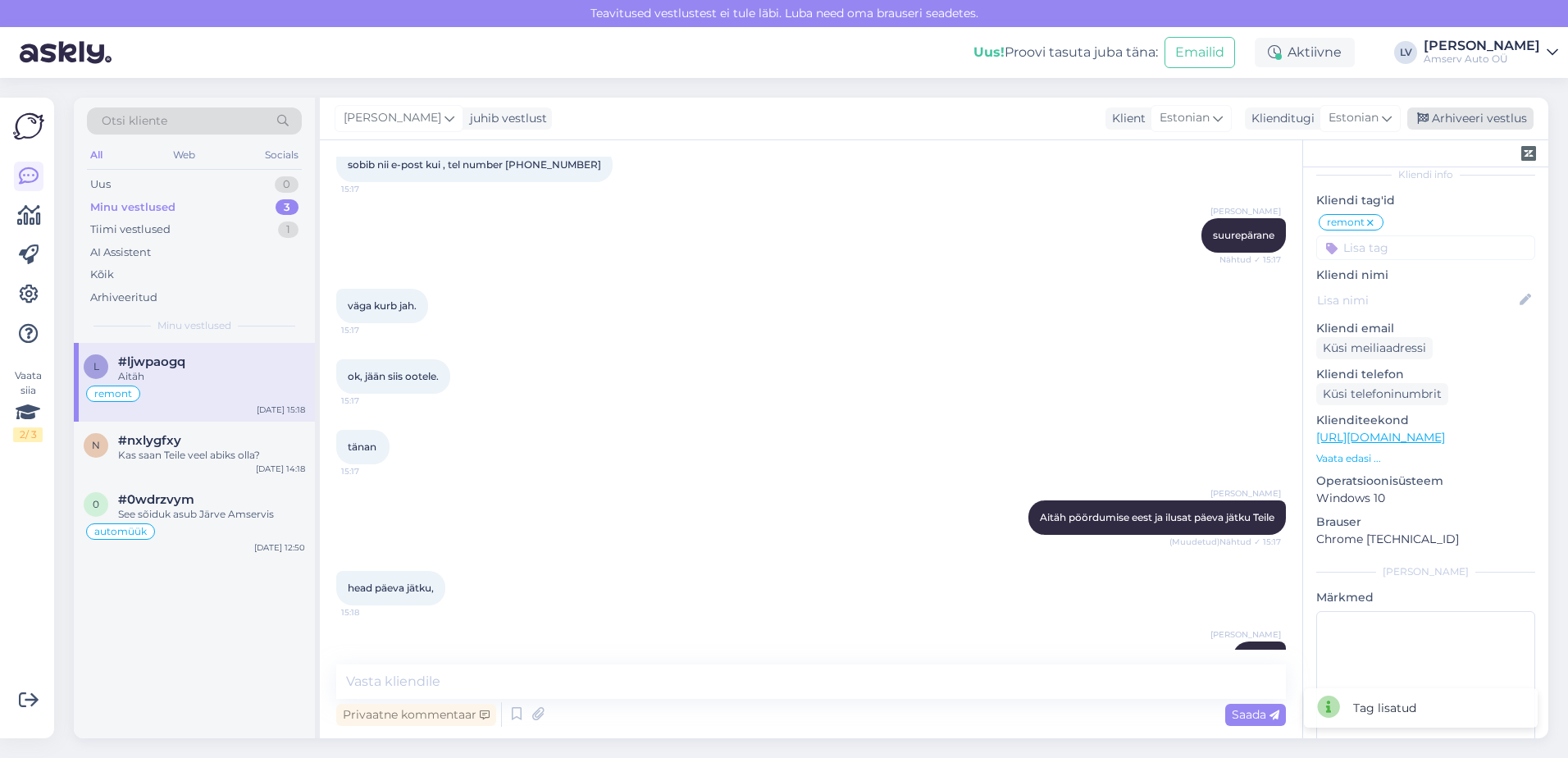
click at [1479, 126] on div "Arhiveeri vestlus" at bounding box center [1471, 119] width 127 height 23
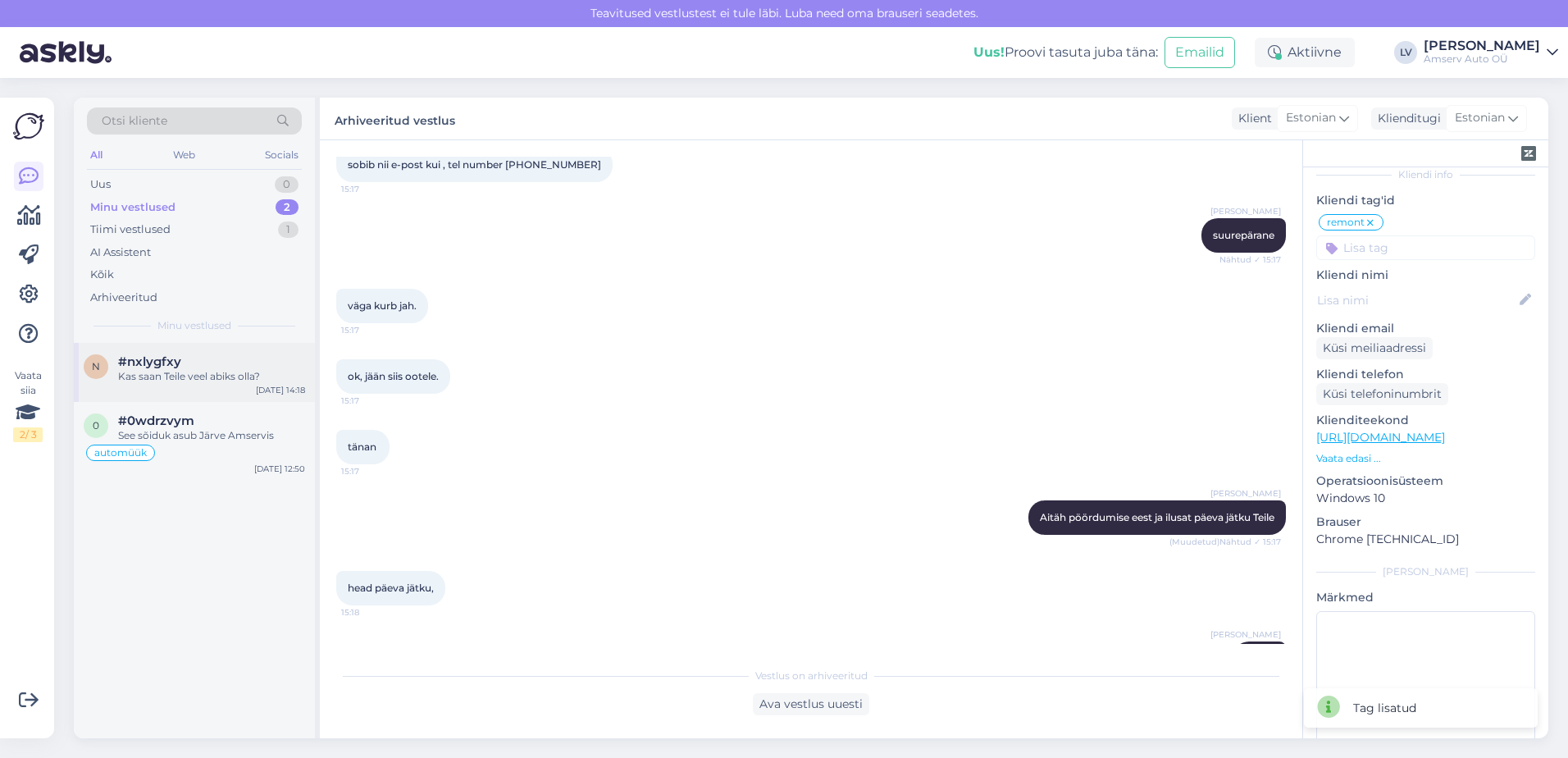
click at [220, 366] on div "#nxlygfxy" at bounding box center [211, 361] width 187 height 15
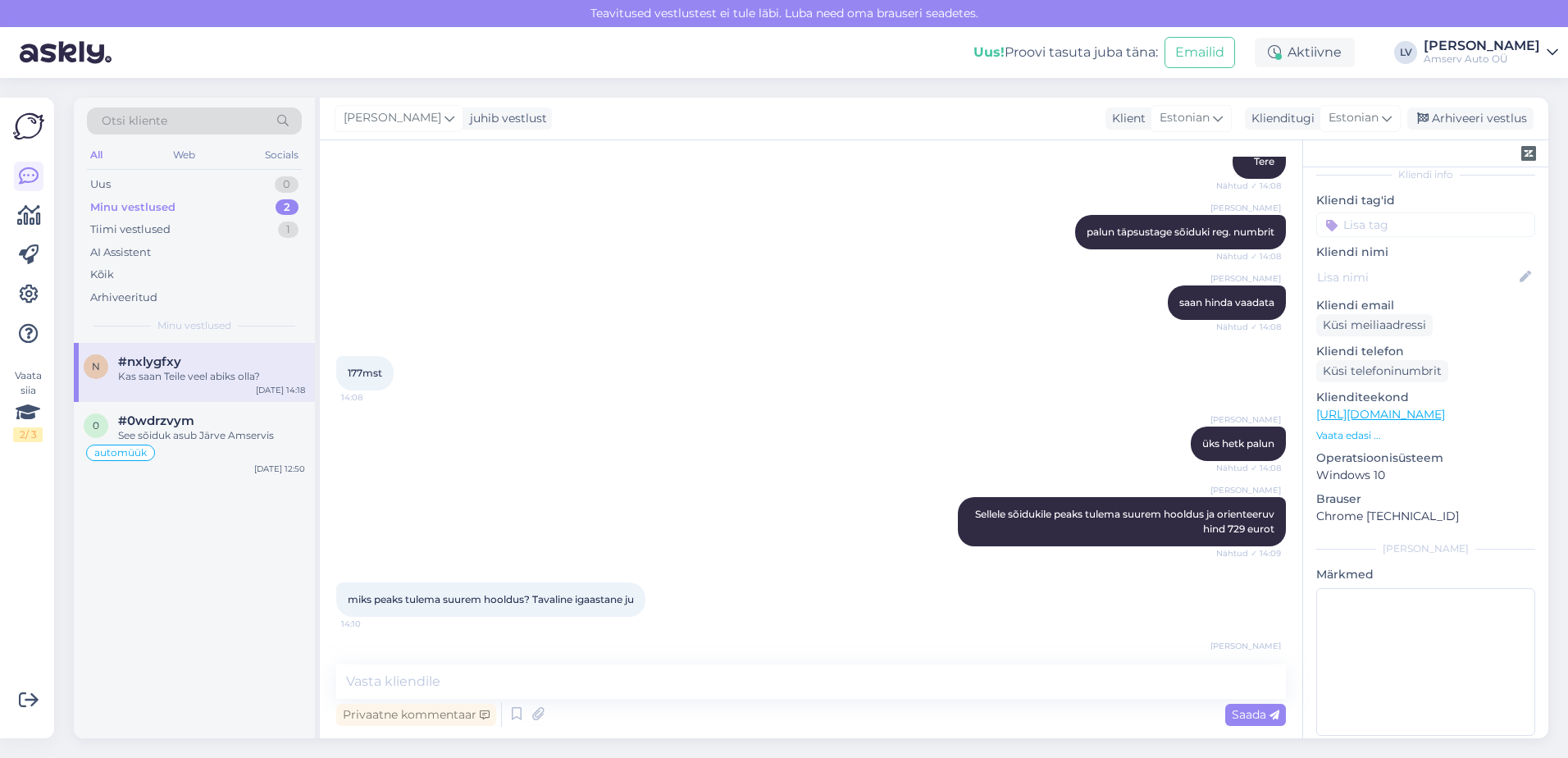
scroll to position [426, 0]
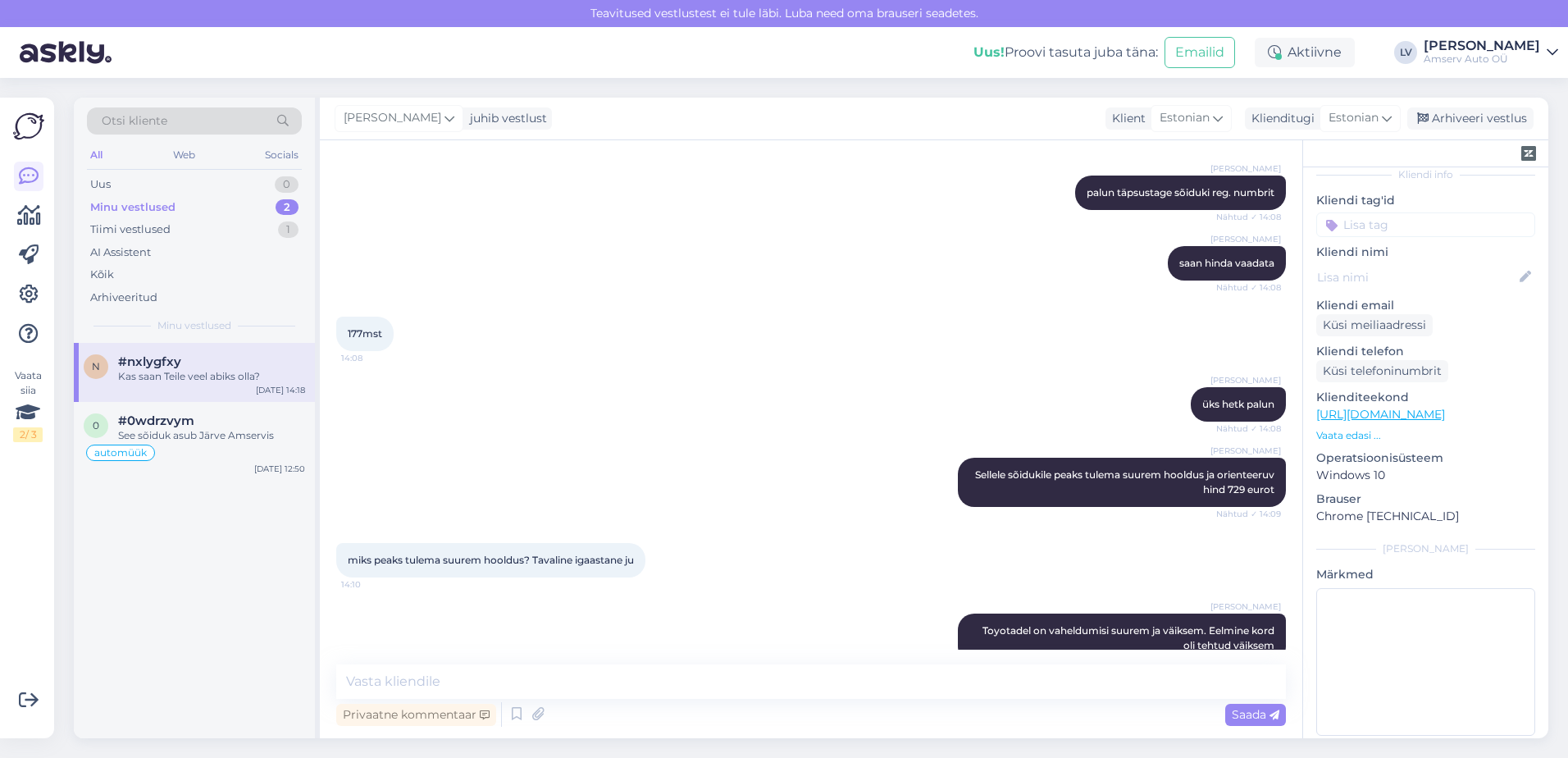
click at [180, 381] on div "Kas saan Teile veel abiks olla?" at bounding box center [211, 376] width 187 height 15
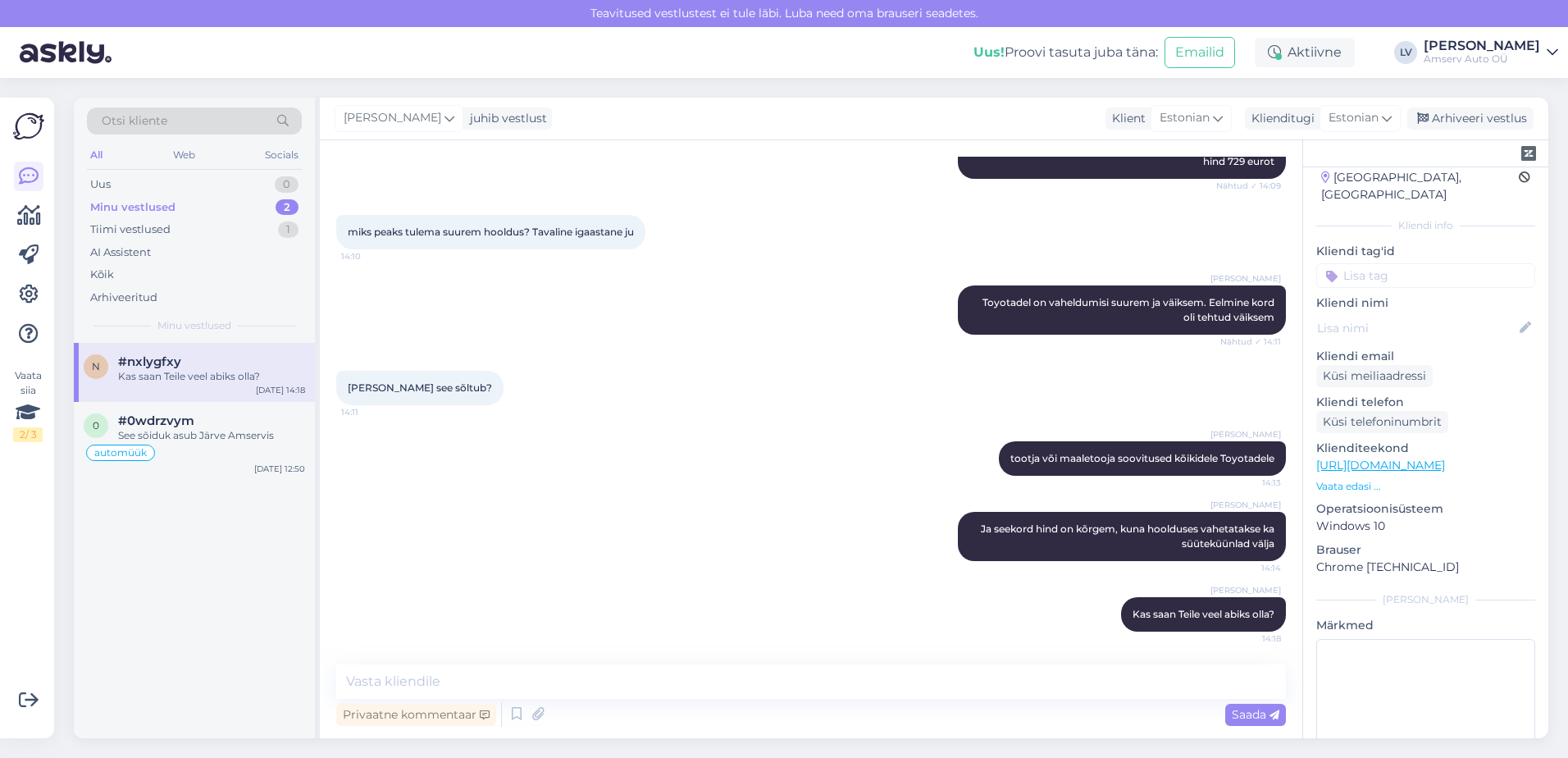
scroll to position [0, 0]
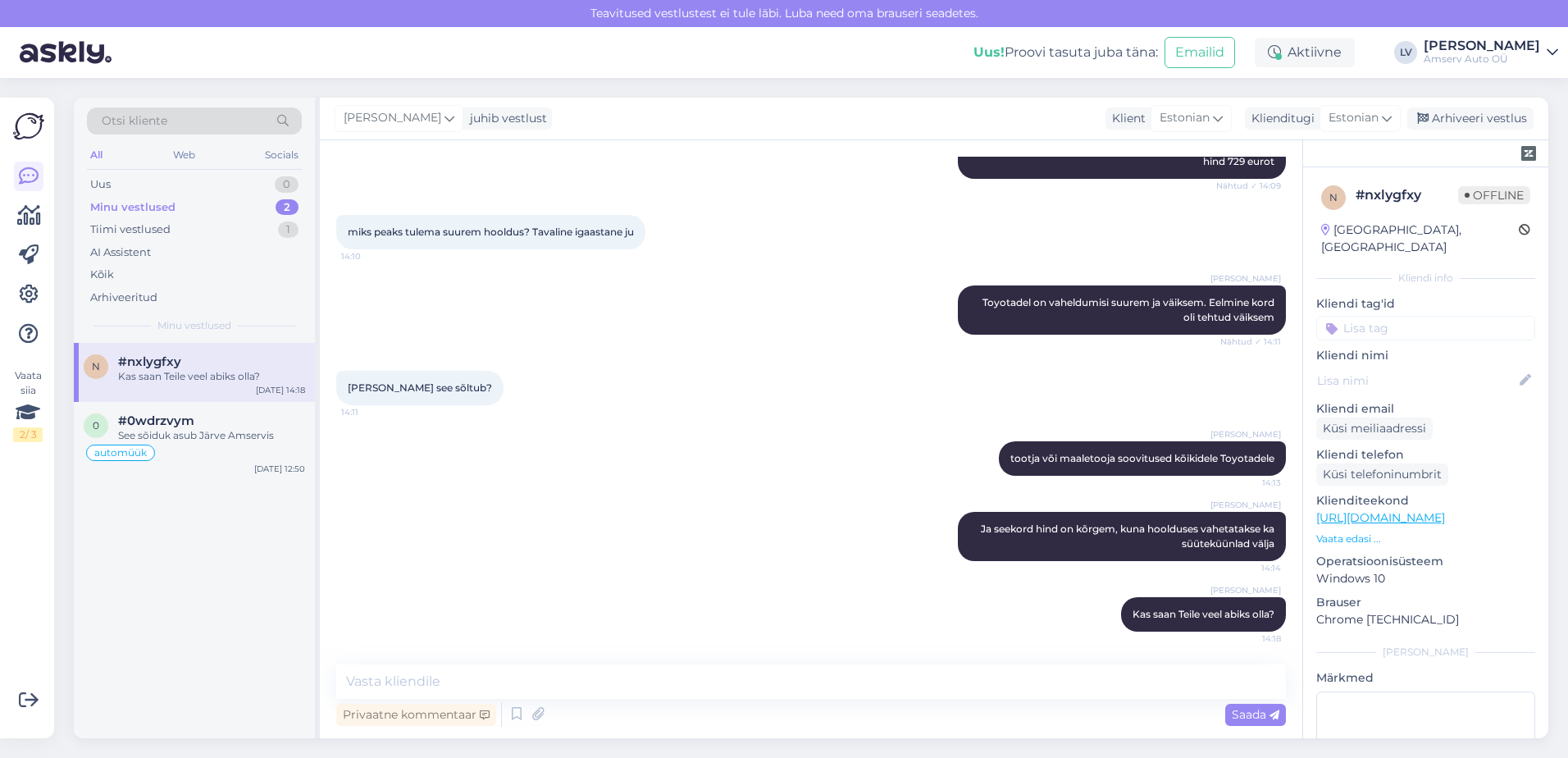
click at [1429, 316] on input at bounding box center [1426, 328] width 219 height 24
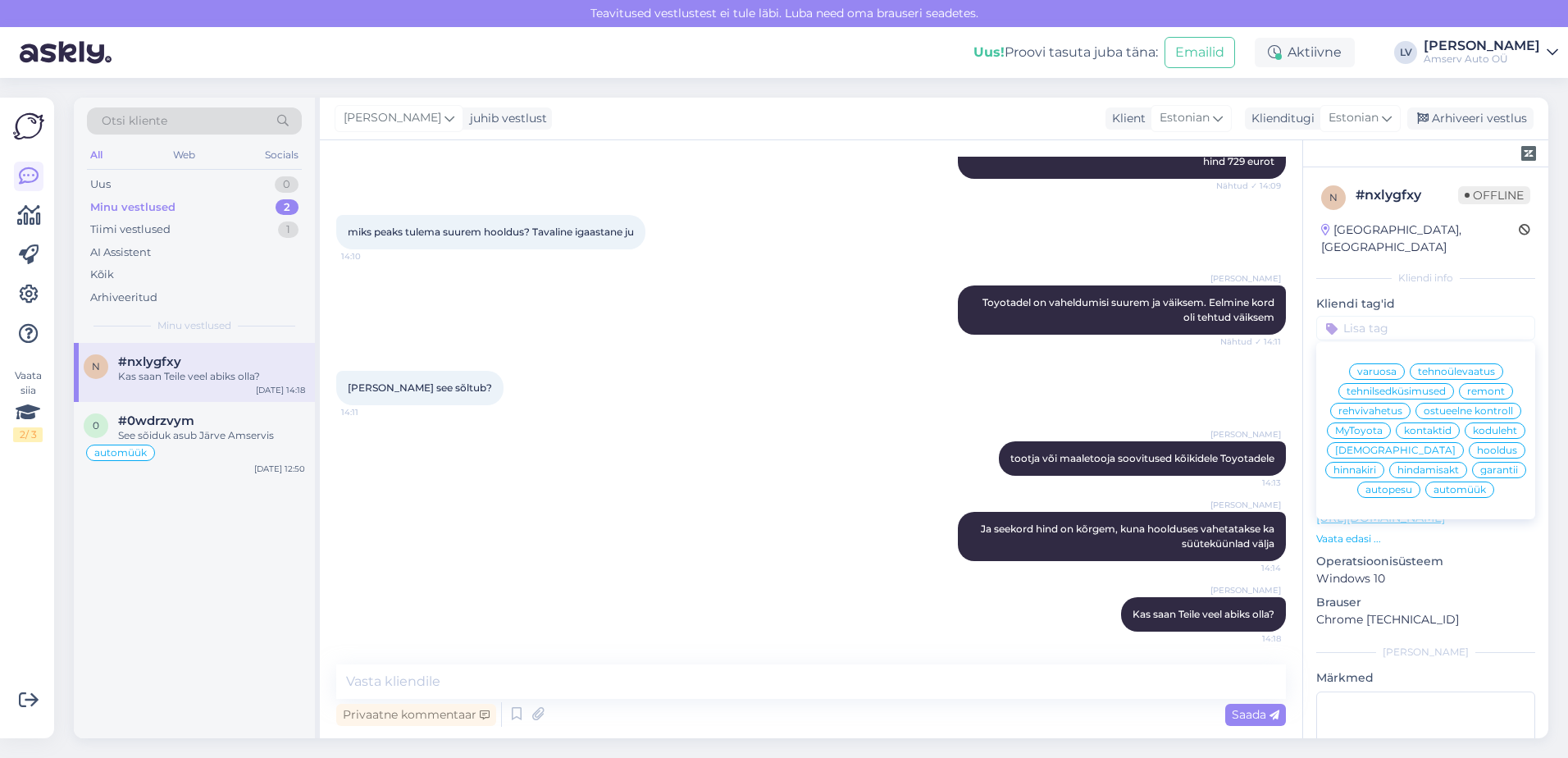
click at [1477, 452] on span "hooldus" at bounding box center [1497, 450] width 40 height 10
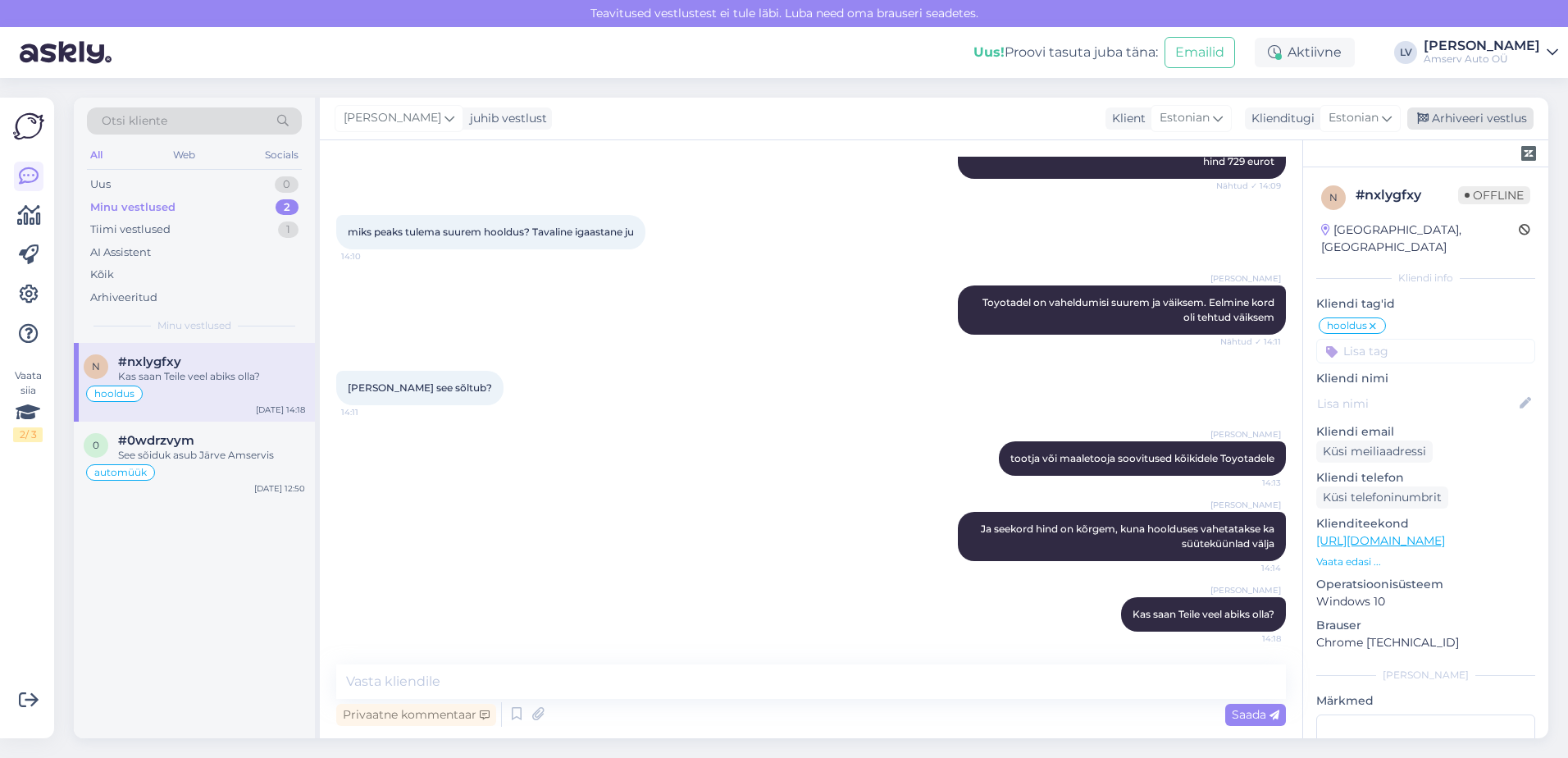
click at [1477, 122] on div "Arhiveeri vestlus" at bounding box center [1471, 119] width 127 height 23
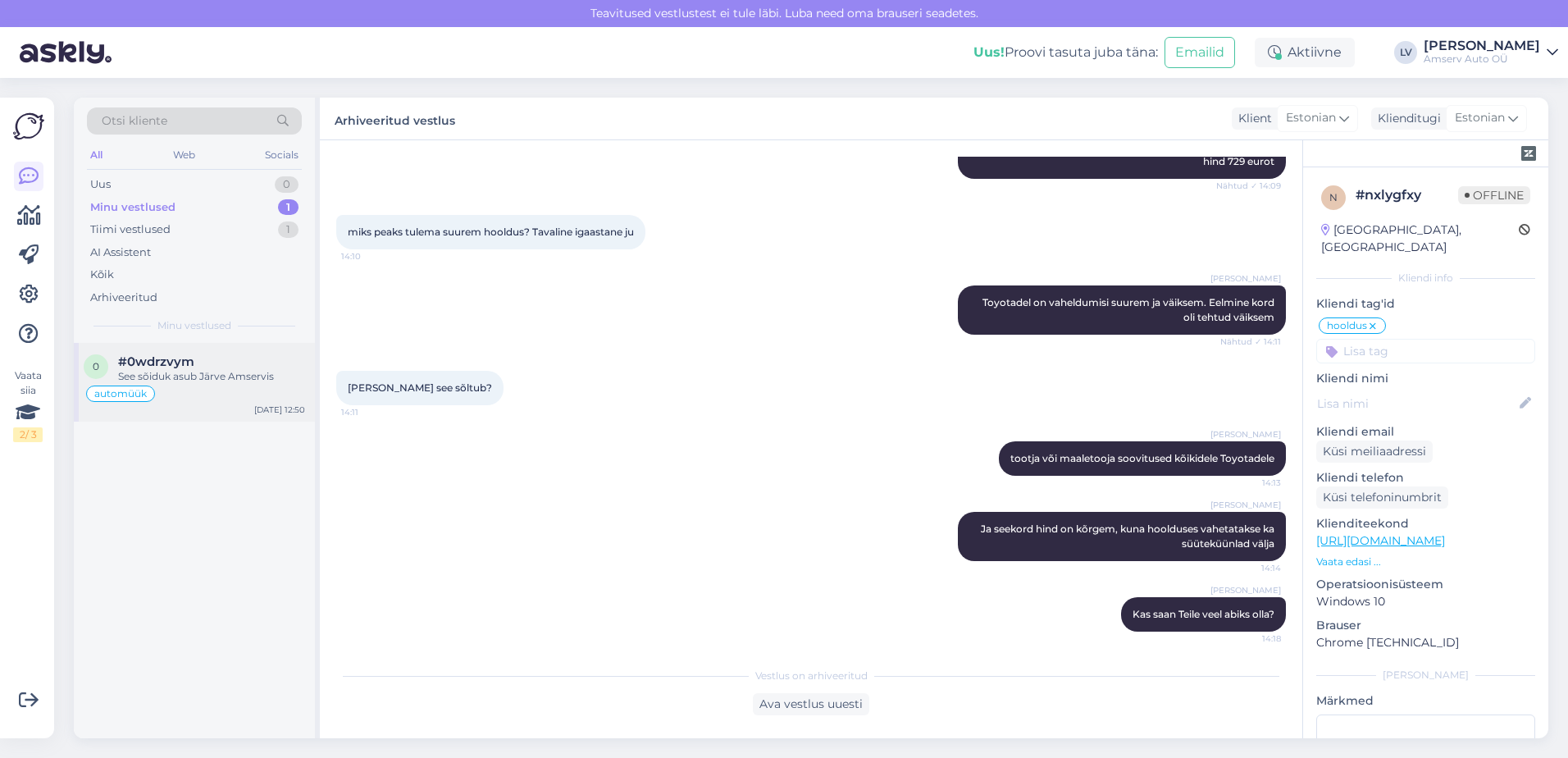
drag, startPoint x: 217, startPoint y: 362, endPoint x: 264, endPoint y: 364, distance: 47.0
click at [219, 362] on div "#0wdrzvym" at bounding box center [211, 361] width 187 height 15
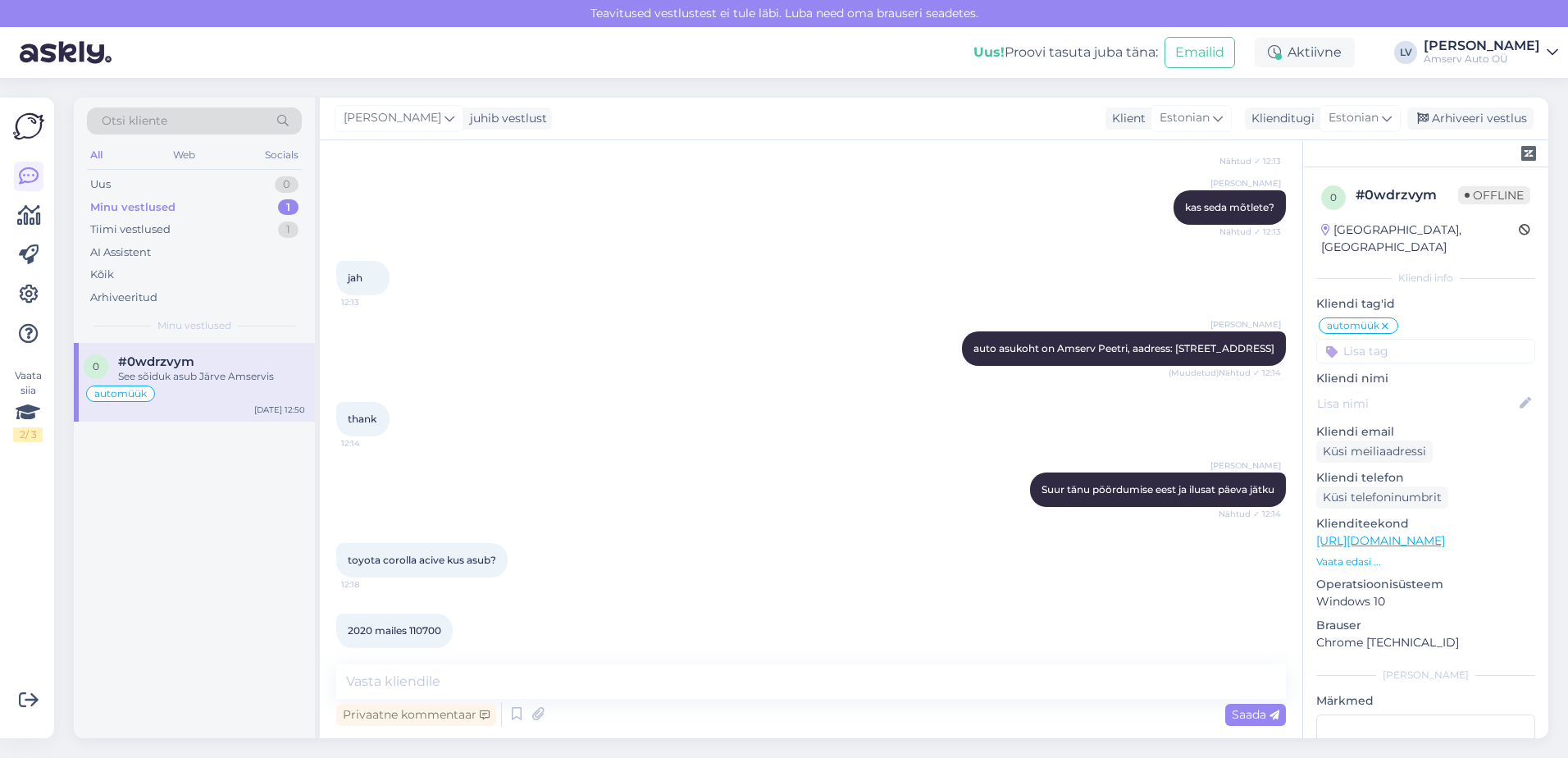
scroll to position [777, 0]
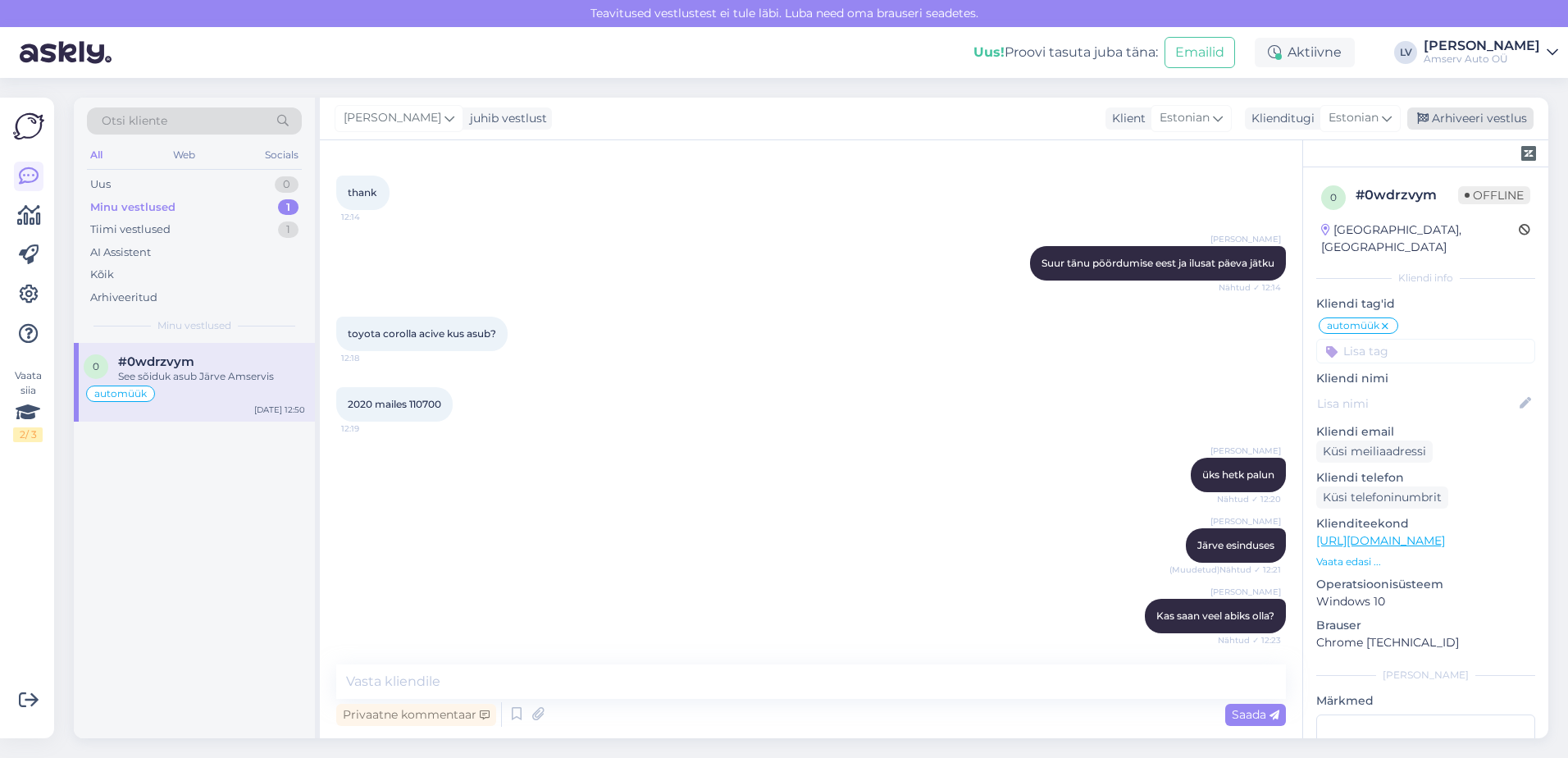
click at [1459, 122] on div "Arhiveeri vestlus" at bounding box center [1471, 119] width 127 height 23
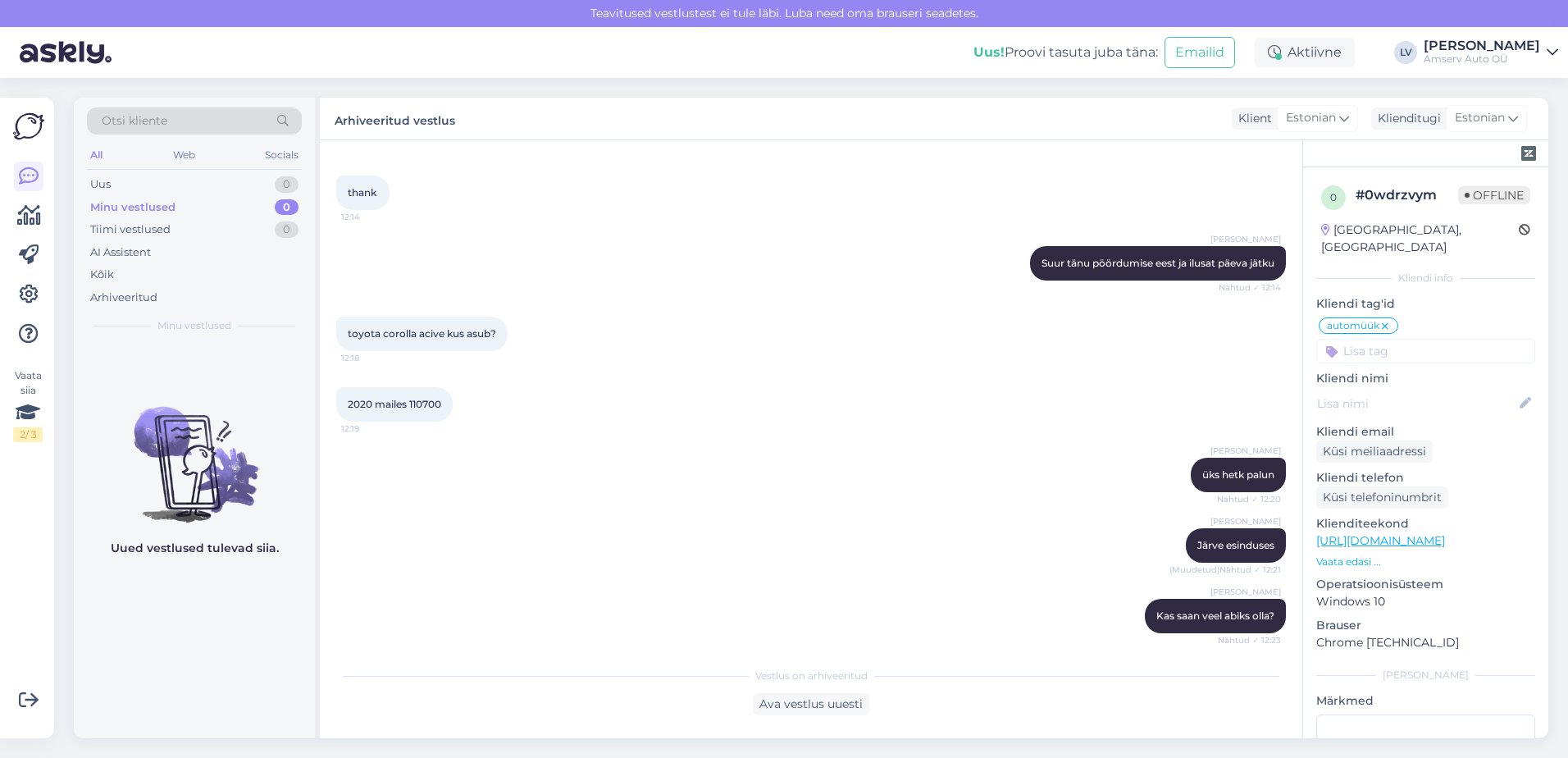
drag, startPoint x: 564, startPoint y: 390, endPoint x: 565, endPoint y: 343, distance: 47.0
click at [567, 386] on div "2020 [PERSON_NAME] 110700 12:19" at bounding box center [810, 404] width 949 height 70
click at [187, 221] on div "Tiimi vestlused 1" at bounding box center [194, 229] width 215 height 23
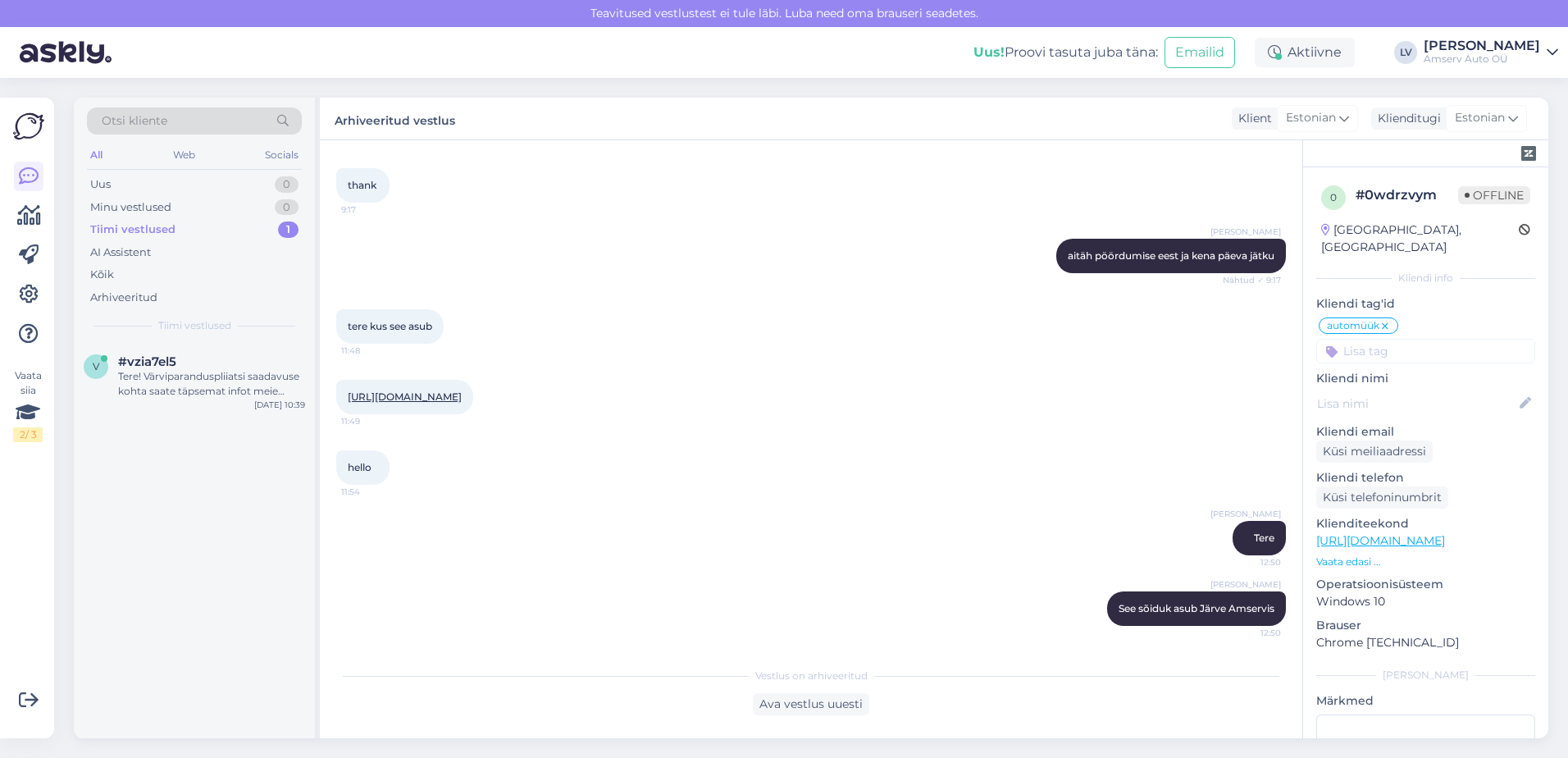
scroll to position [1768, 0]
click at [157, 232] on div "Tiimi vestlused" at bounding box center [133, 229] width 85 height 16
